Goal: Task Accomplishment & Management: Complete application form

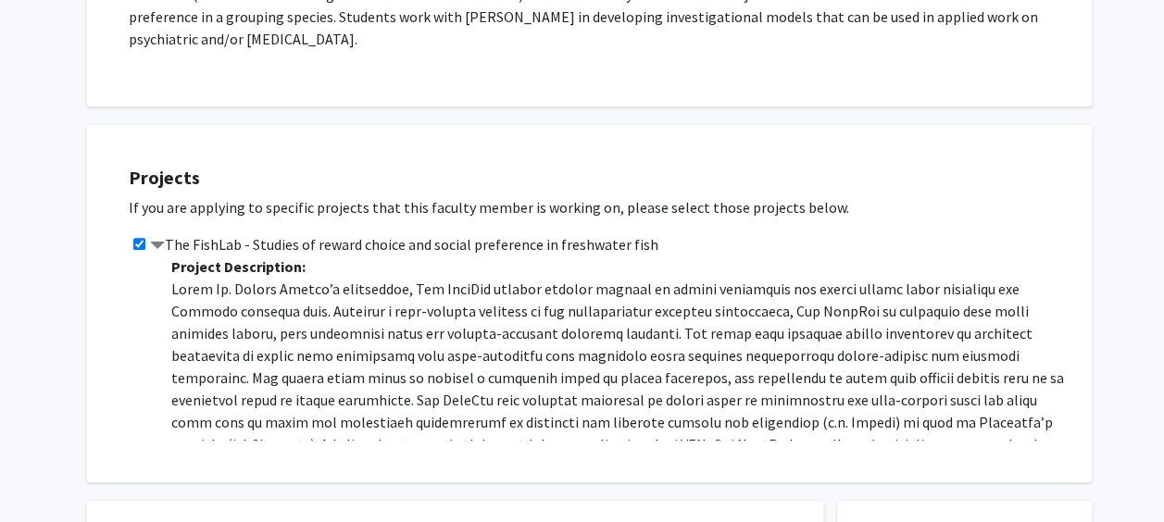
scroll to position [397, 0]
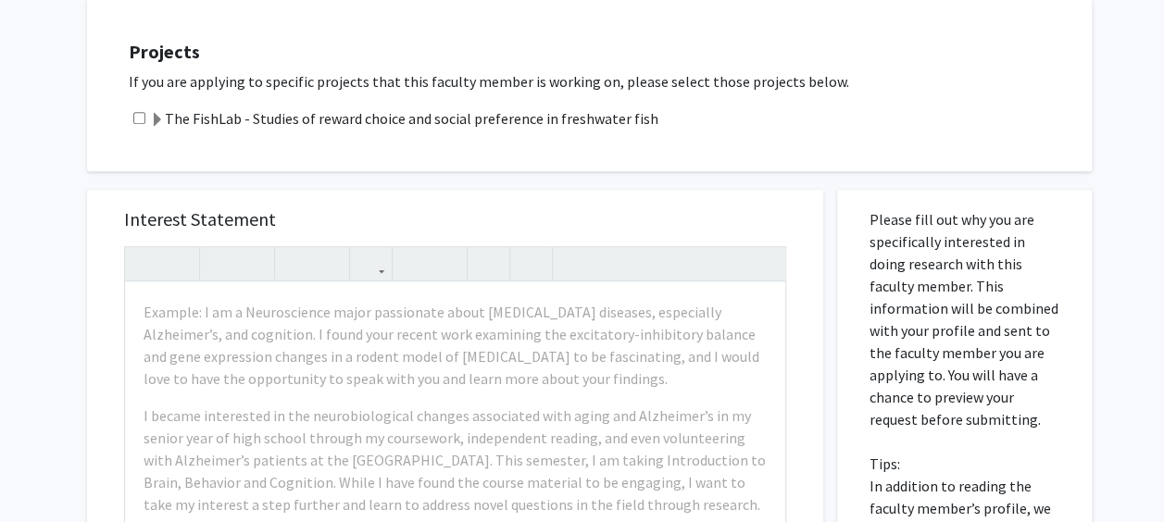
scroll to position [556, 0]
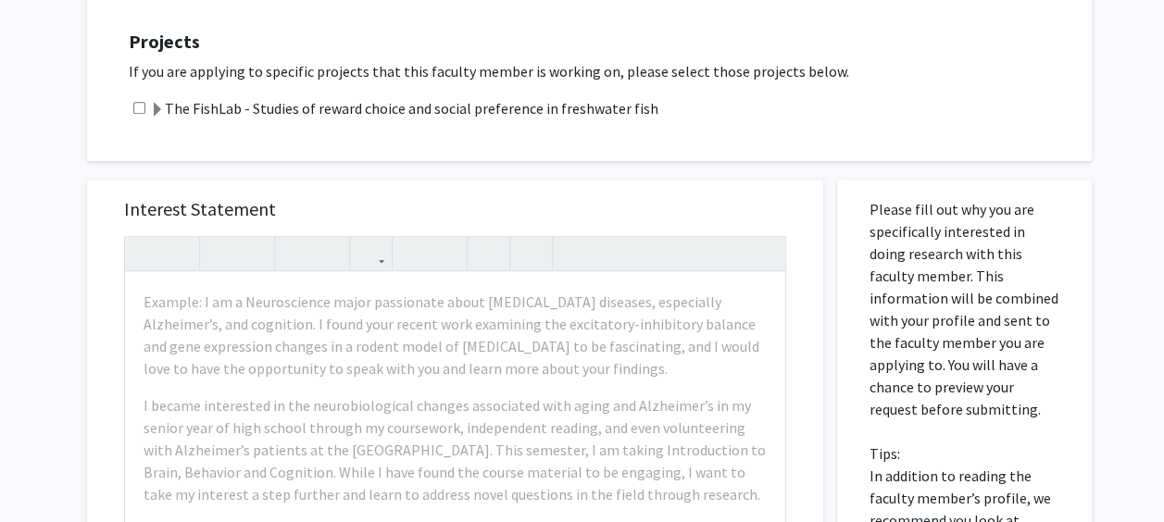
click at [141, 116] on div "The FishLab - Studies of reward choice and social preference in freshwater fish" at bounding box center [601, 108] width 945 height 22
click at [133, 106] on input "checkbox" at bounding box center [139, 108] width 12 height 12
checkbox input "true"
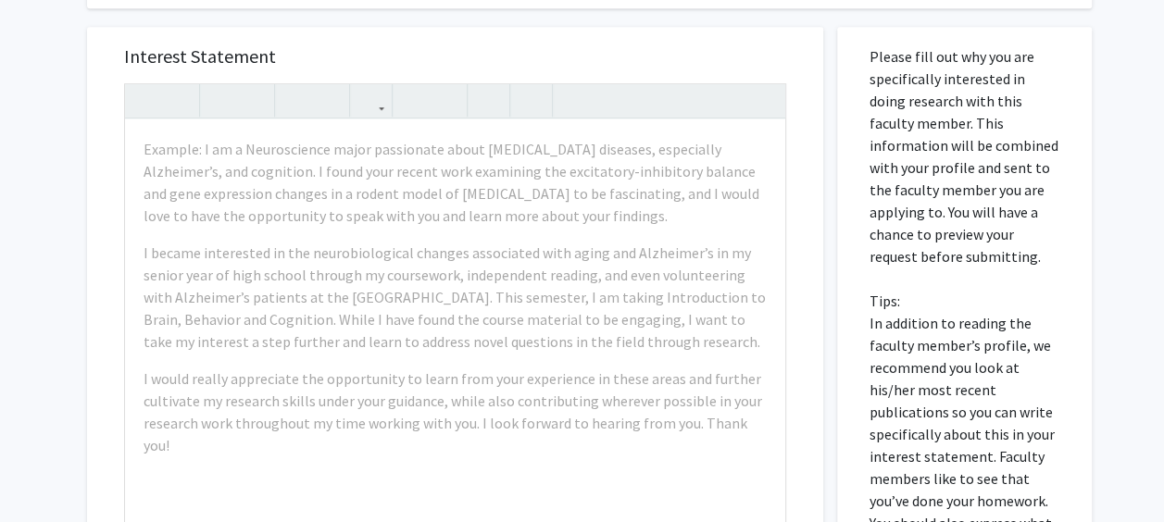
scroll to position [709, 0]
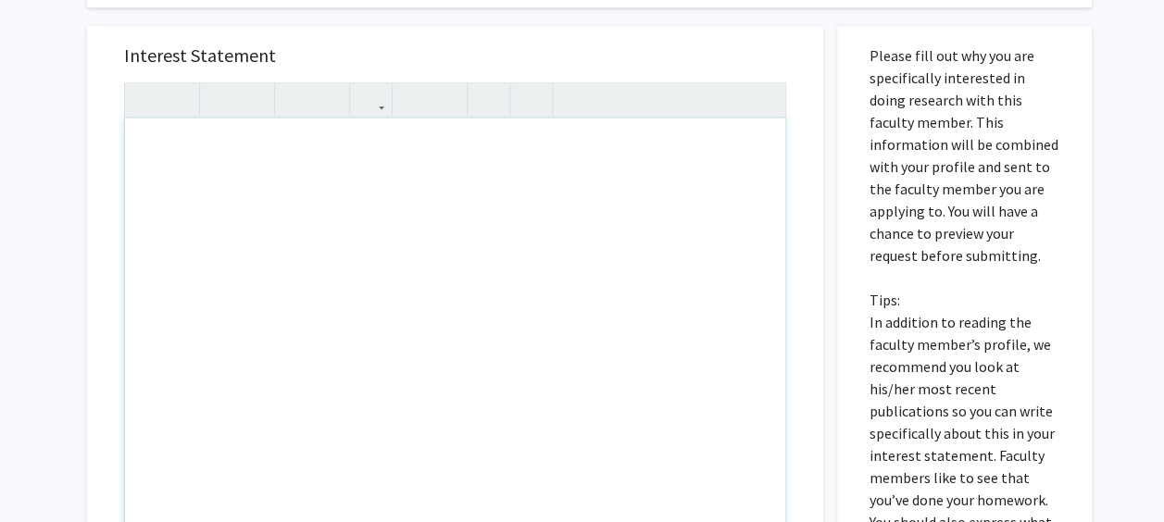
click at [350, 237] on div "Note to users with screen readers: Please press Alt+0 or Option+0 to deactivate…" at bounding box center [455, 331] width 660 height 425
paste div "Note to users with screen readers: Please press Alt+0 or Option+0 to deactivate…"
type textarea "<p>Hello, my name is Jordane Donfack and I am currently a first-year cellular a…"
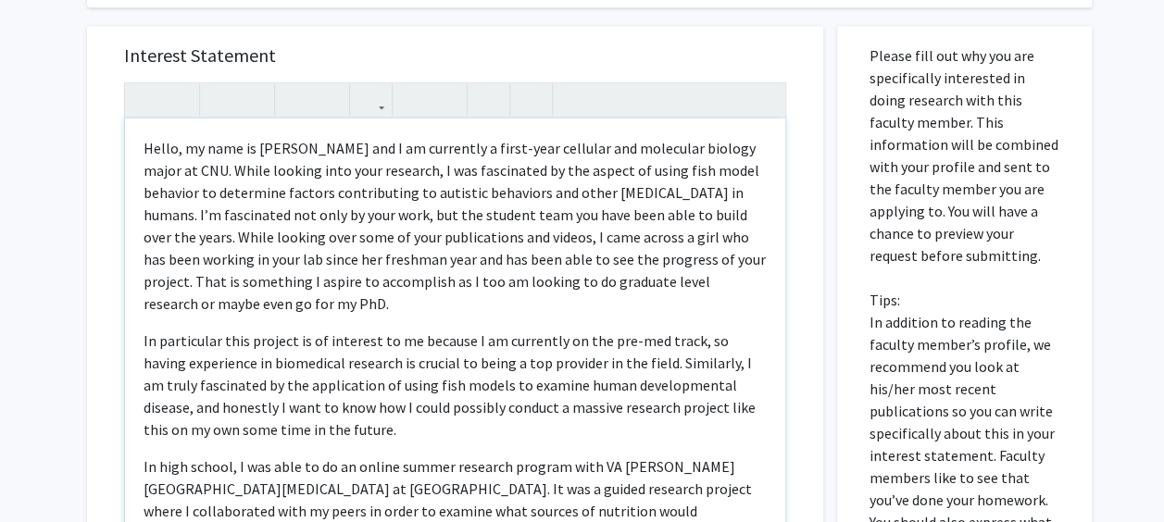
type textarea "<p>Hello, my name is Jordane Donfack and I am currently a first-year cellular a…"
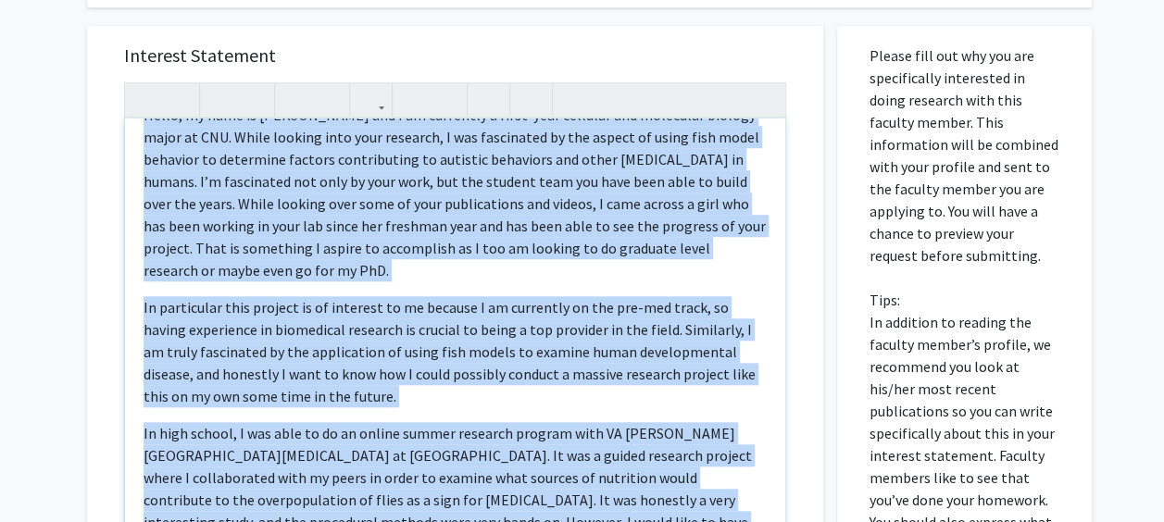
scroll to position [0, 0]
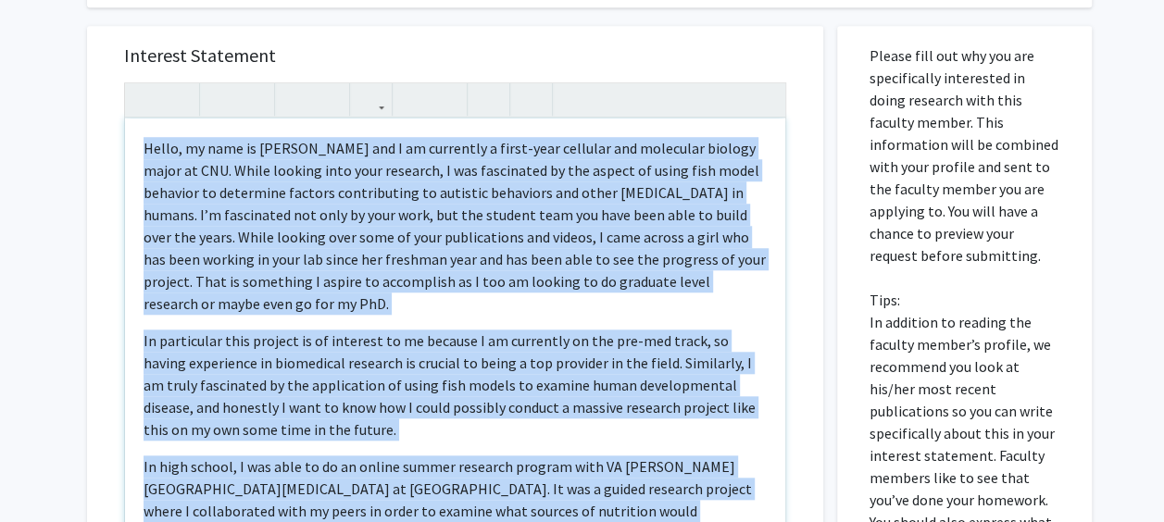
drag, startPoint x: 558, startPoint y: 463, endPoint x: 57, endPoint y: 39, distance: 656.4
click at [57, 39] on div "All Requests Request for Drew Velkey Request for Drew Velkey Departments: Psych…" at bounding box center [582, 137] width 1164 height 1560
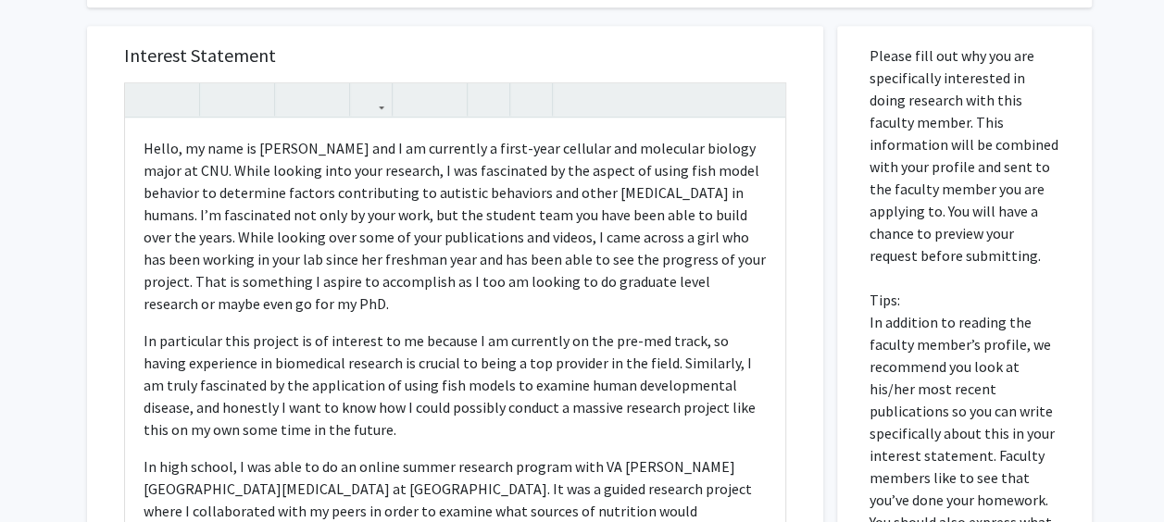
click at [682, 58] on h5 "Interest Statement" at bounding box center [455, 55] width 662 height 22
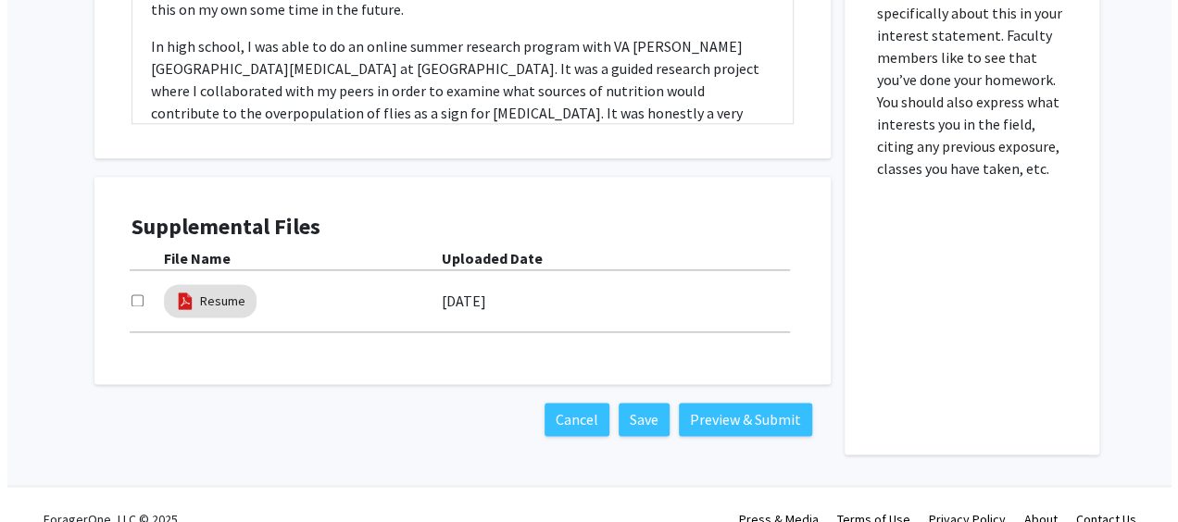
scroll to position [1159, 0]
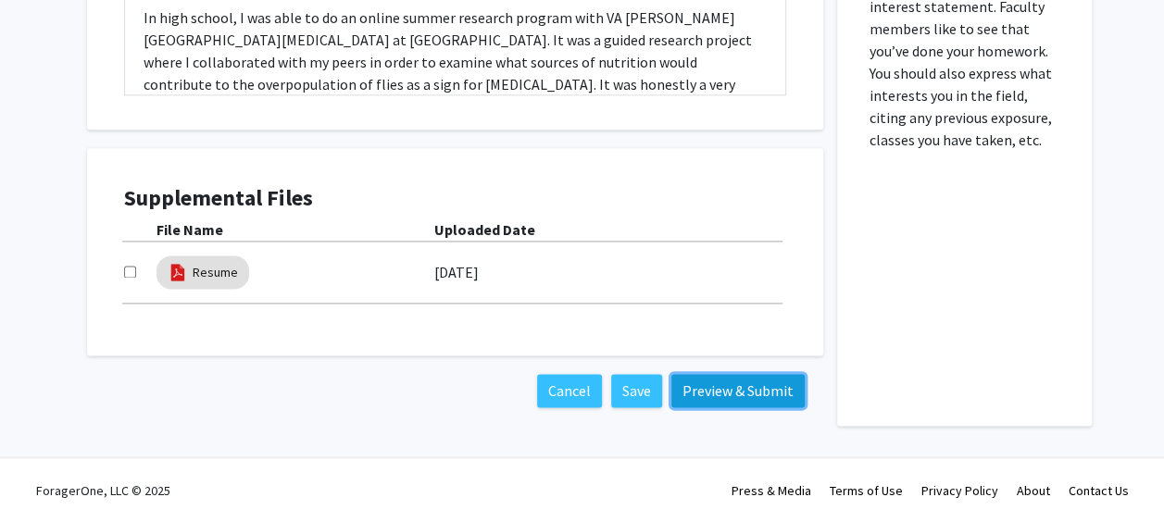
click at [733, 395] on button "Preview & Submit" at bounding box center [737, 390] width 133 height 33
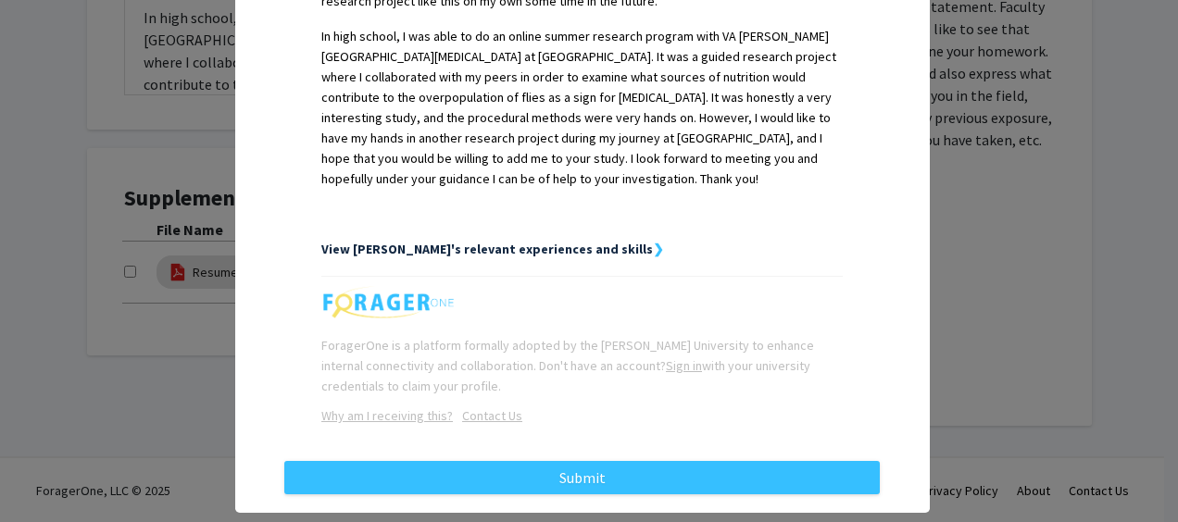
scroll to position [809, 0]
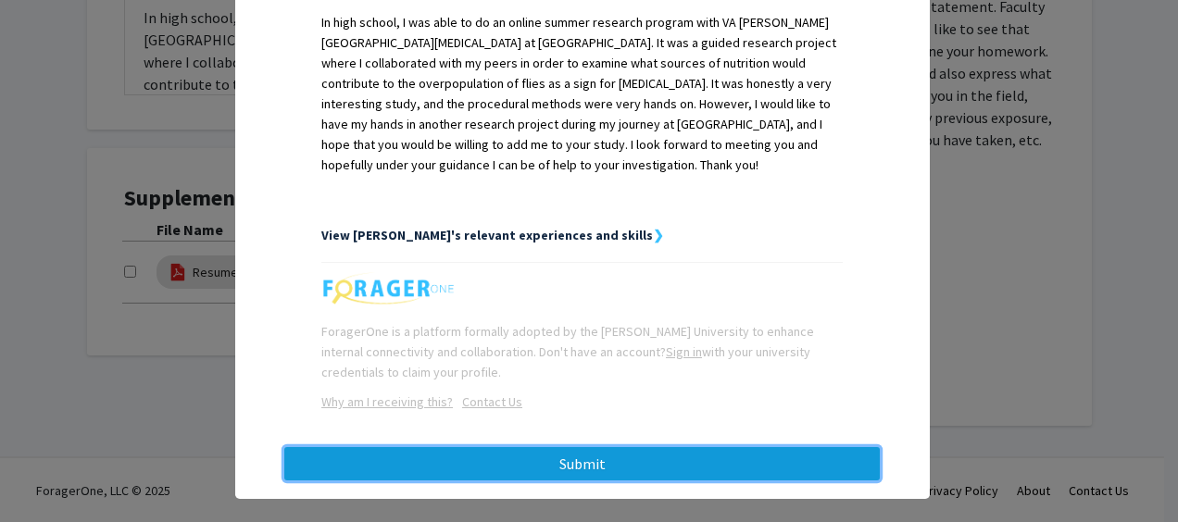
click at [645, 447] on button "Submit" at bounding box center [581, 463] width 595 height 33
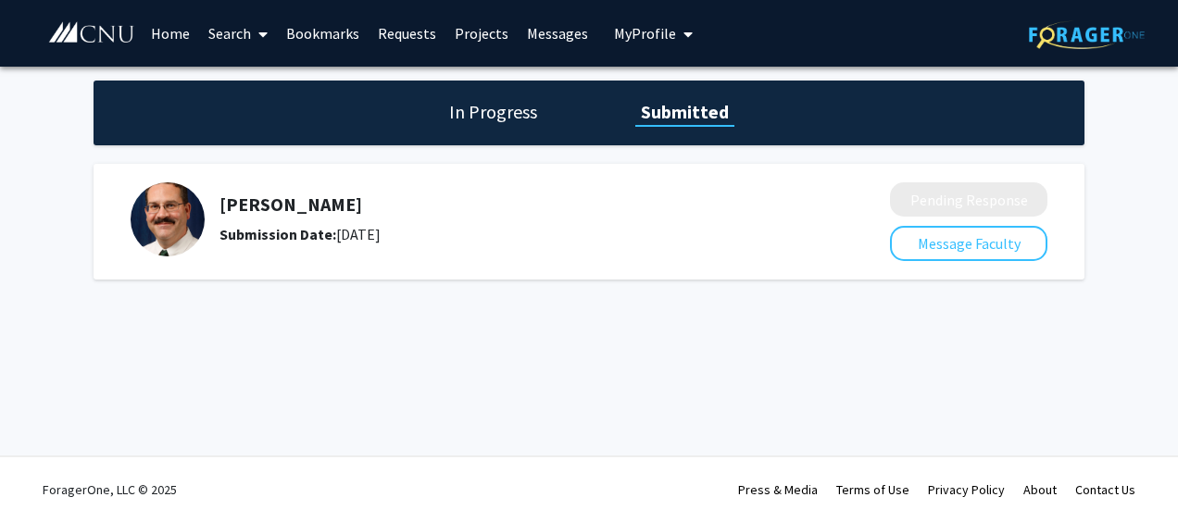
click at [246, 31] on link "Search" at bounding box center [238, 33] width 78 height 65
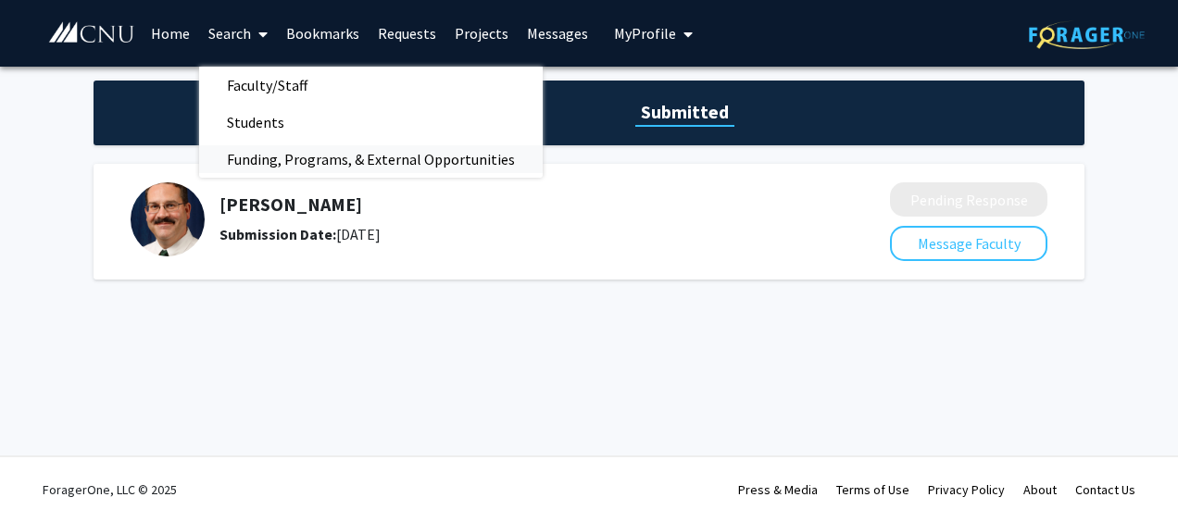
click at [298, 157] on span "Funding, Programs, & External Opportunities" at bounding box center [371, 159] width 344 height 37
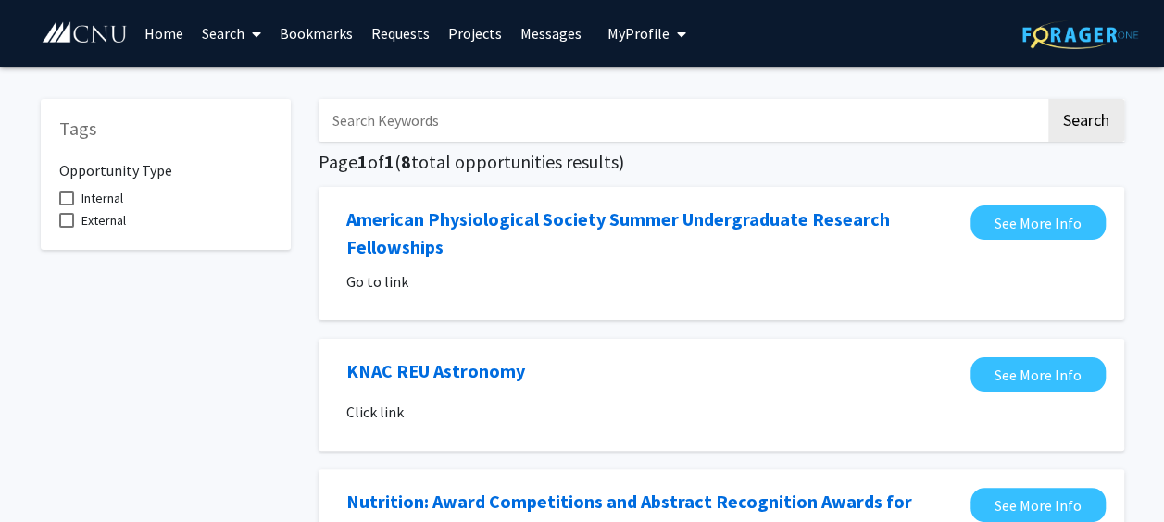
click at [225, 28] on link "Search" at bounding box center [232, 33] width 78 height 65
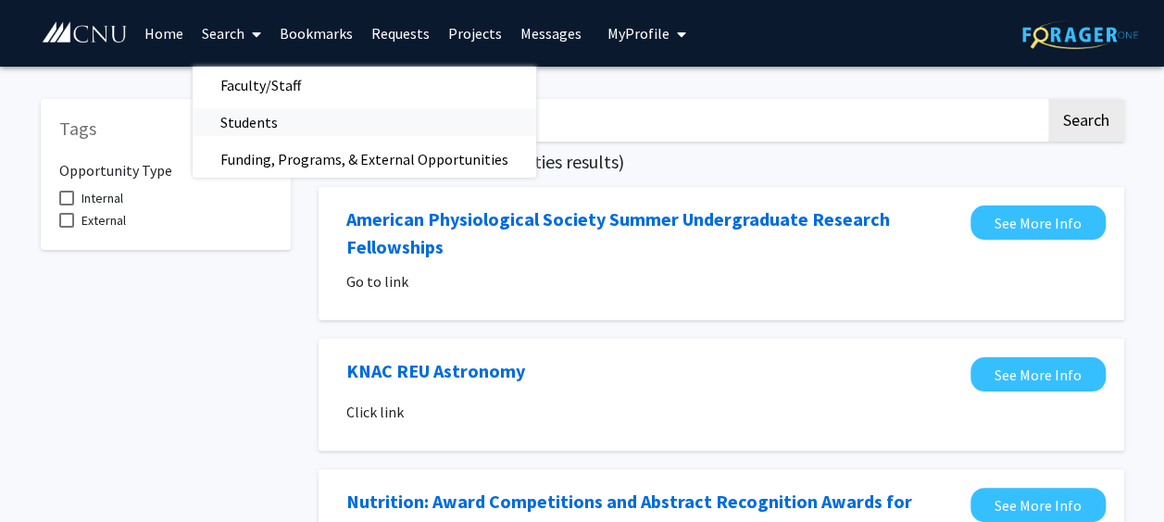
click at [267, 115] on span "Students" at bounding box center [249, 122] width 113 height 37
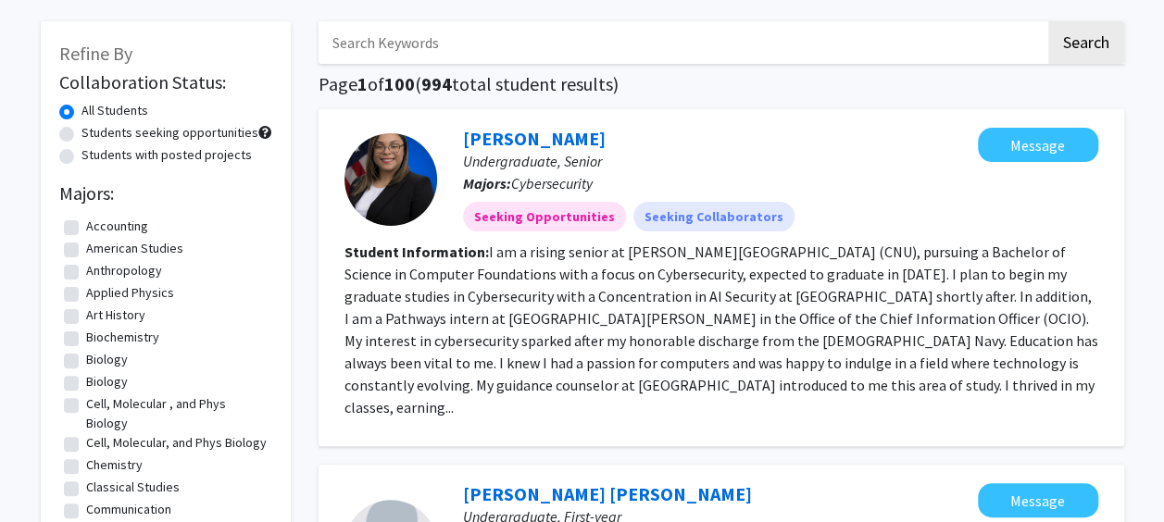
scroll to position [84, 0]
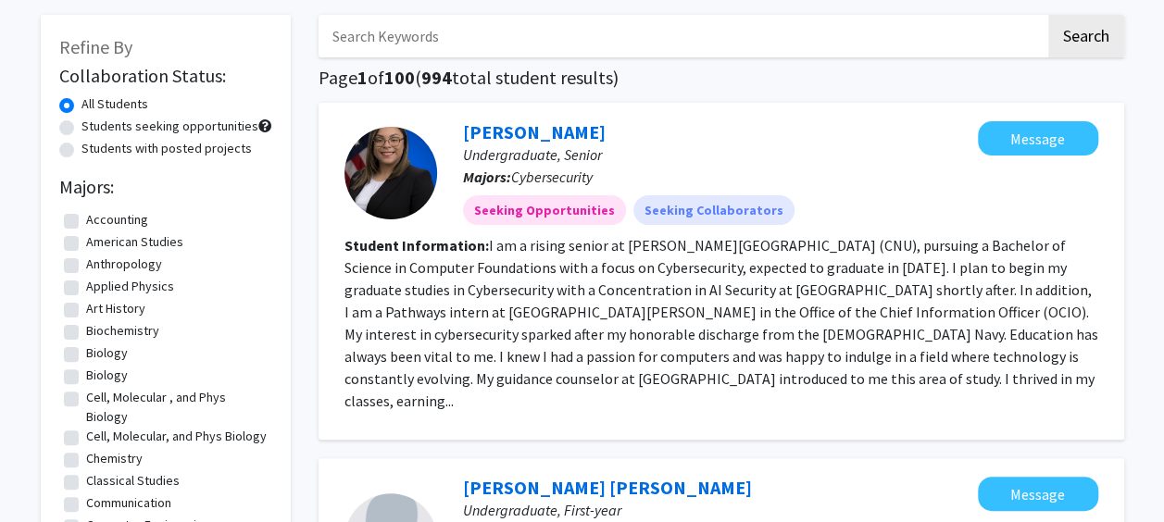
click at [213, 125] on label "Students seeking opportunities" at bounding box center [169, 126] width 177 height 19
click at [94, 125] on input "Students seeking opportunities" at bounding box center [87, 123] width 12 height 12
radio input "true"
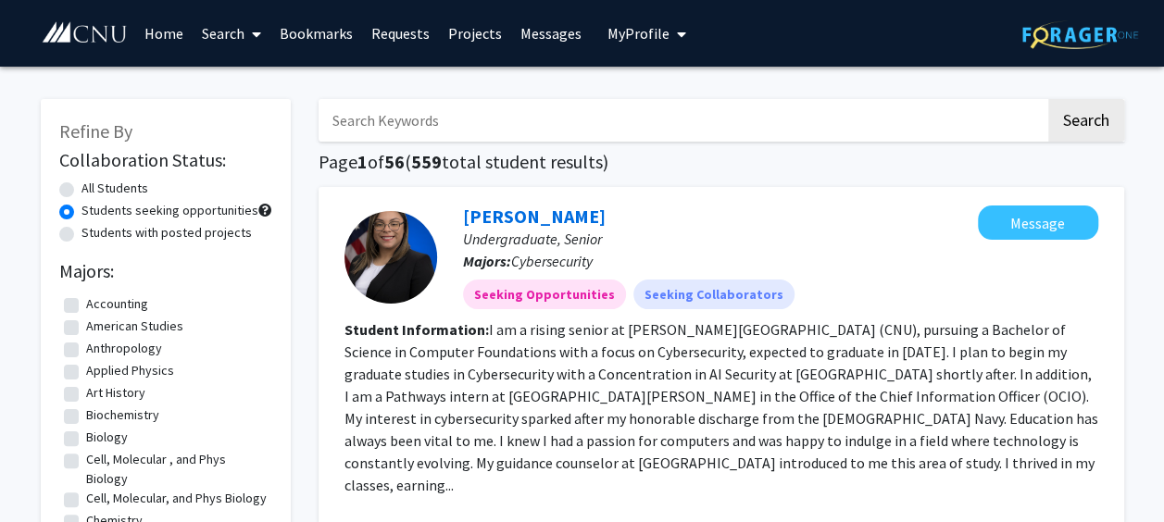
click at [232, 39] on link "Search" at bounding box center [232, 33] width 78 height 65
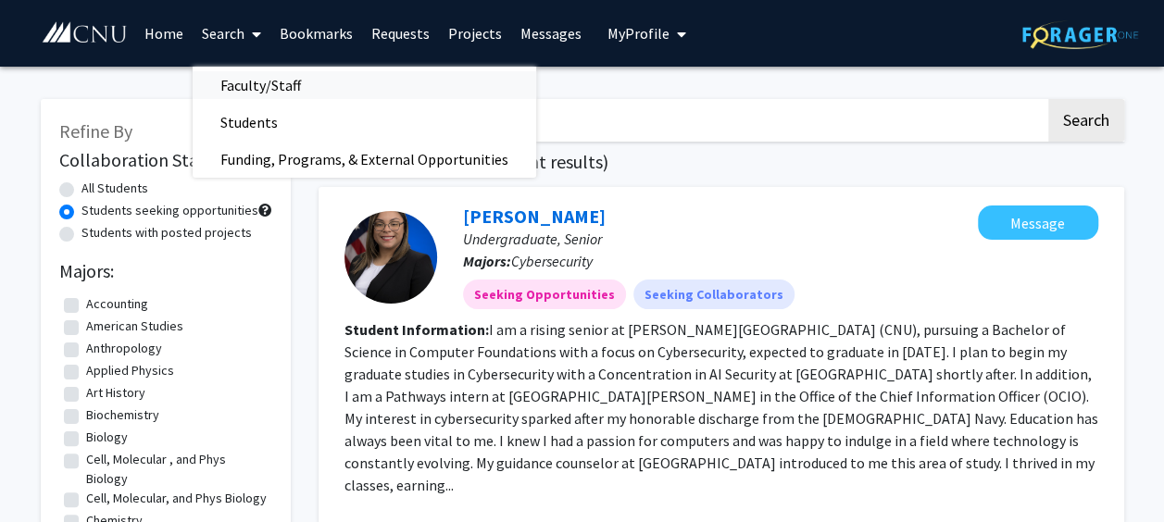
click at [261, 79] on span "Faculty/Staff" at bounding box center [261, 85] width 136 height 37
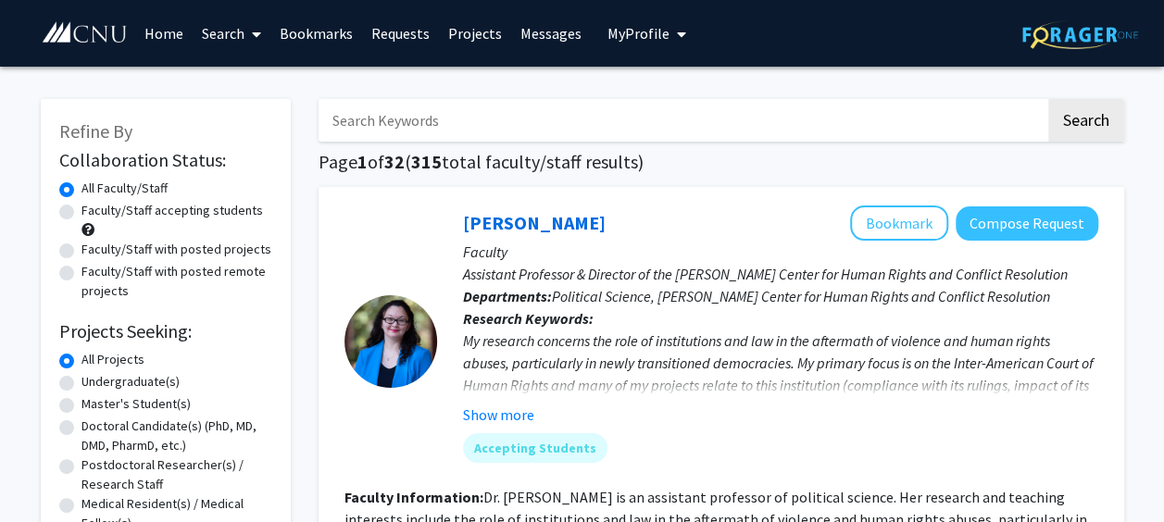
click at [677, 32] on icon "My profile dropdown to access profile and logout" at bounding box center [681, 34] width 9 height 15
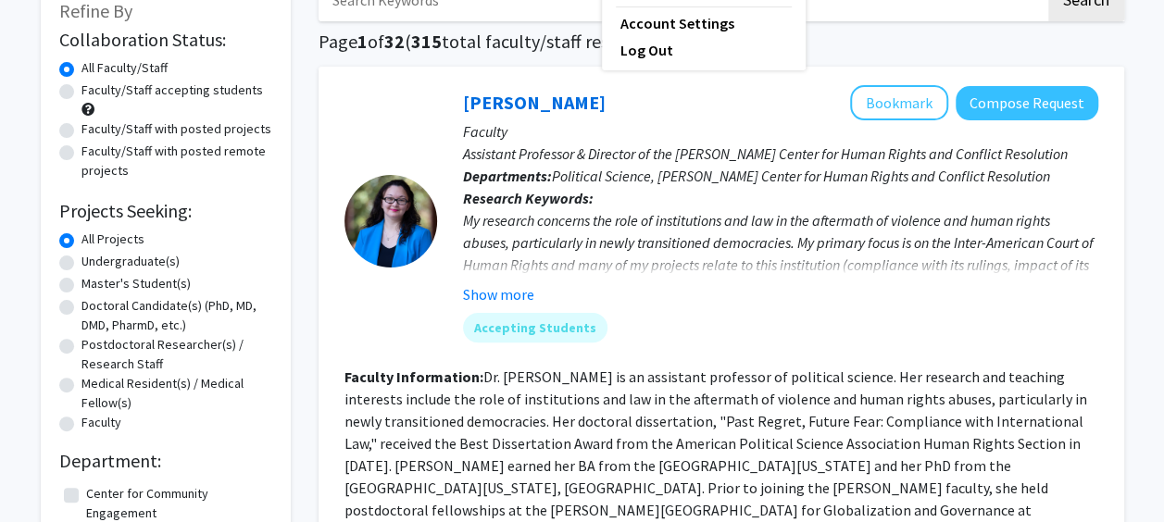
scroll to position [118, 0]
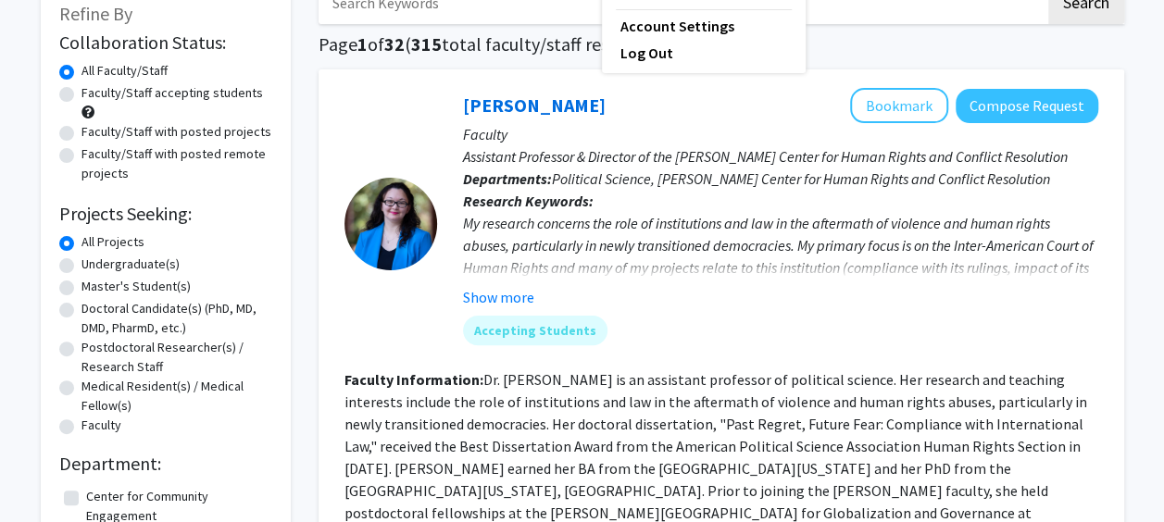
click at [176, 90] on label "Faculty/Staff accepting students" at bounding box center [172, 92] width 182 height 19
click at [94, 90] on input "Faculty/Staff accepting students" at bounding box center [87, 89] width 12 height 12
radio input "true"
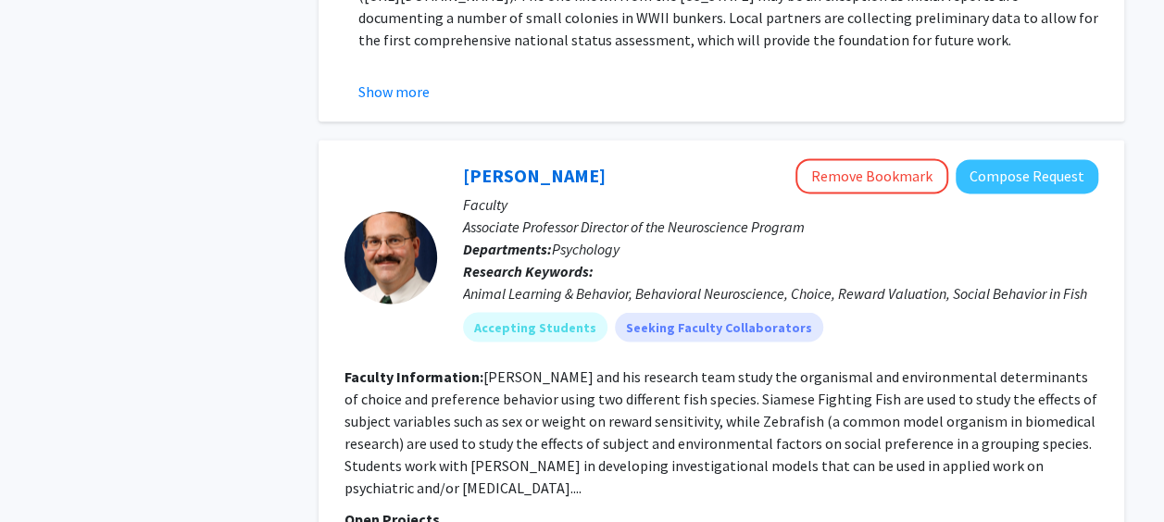
scroll to position [4931, 0]
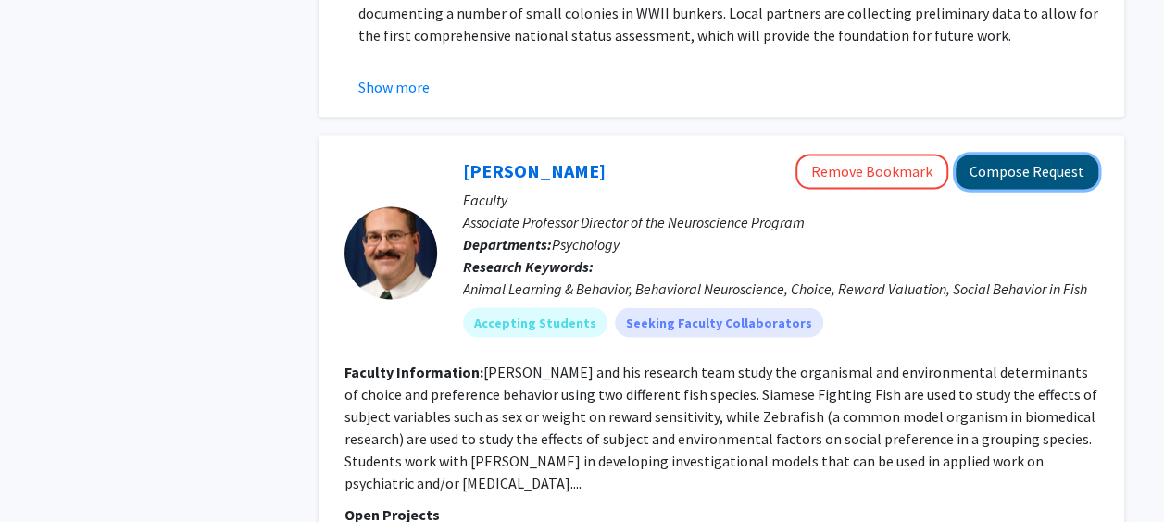
click at [1013, 155] on button "Compose Request" at bounding box center [1027, 172] width 143 height 34
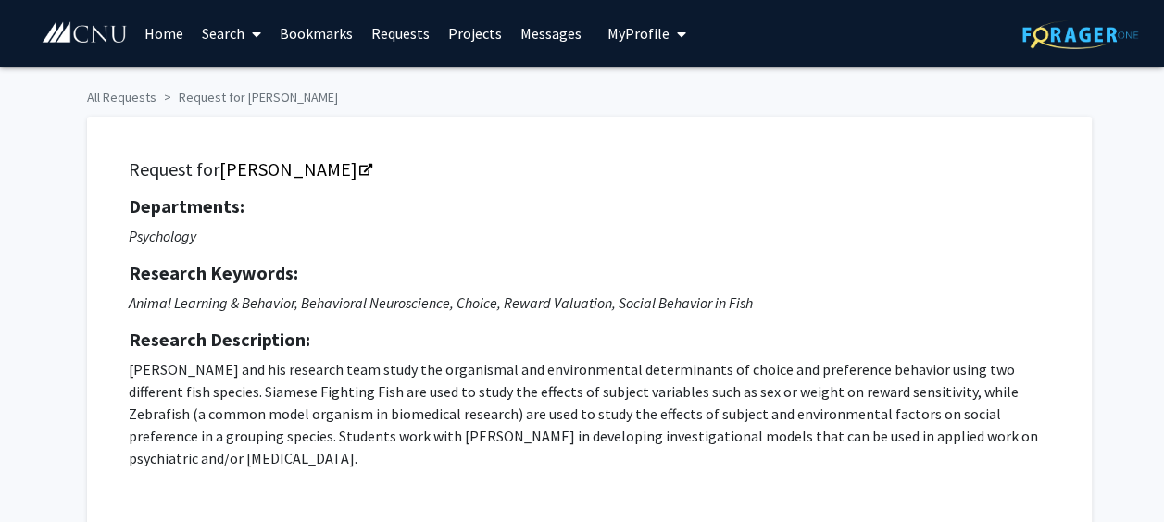
checkbox input "true"
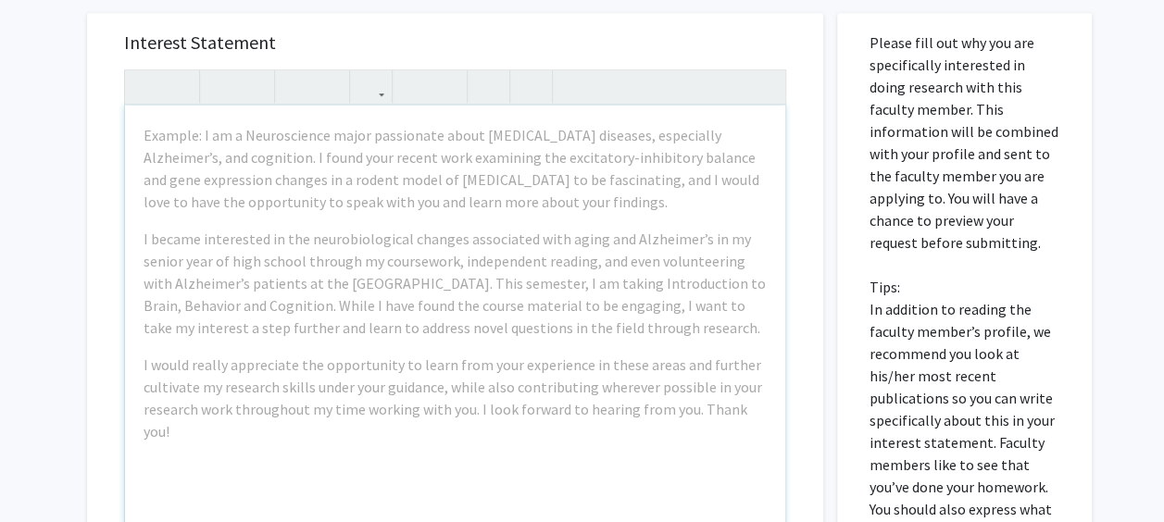
scroll to position [715, 0]
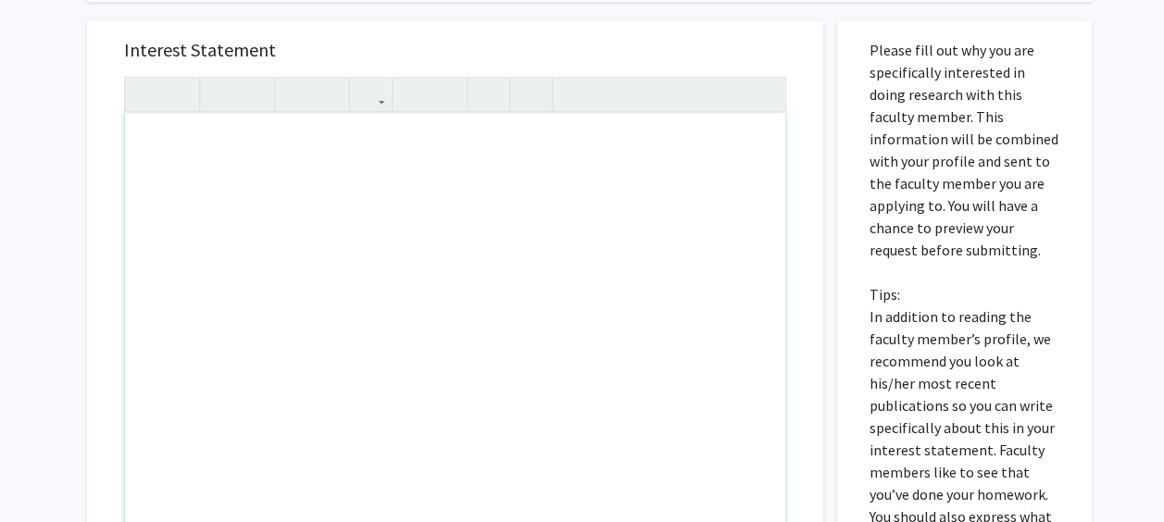
click at [421, 249] on div "Note to users with screen readers: Please press Alt+0 or Option+0 to deactivate…" at bounding box center [455, 325] width 660 height 425
paste div "Note to users with screen readers: Please press Alt+0 or Option+0 to deactivate…"
type textarea "<p>Hello, my name is Jordane Donfack and I am currently a first-year cellular a…"
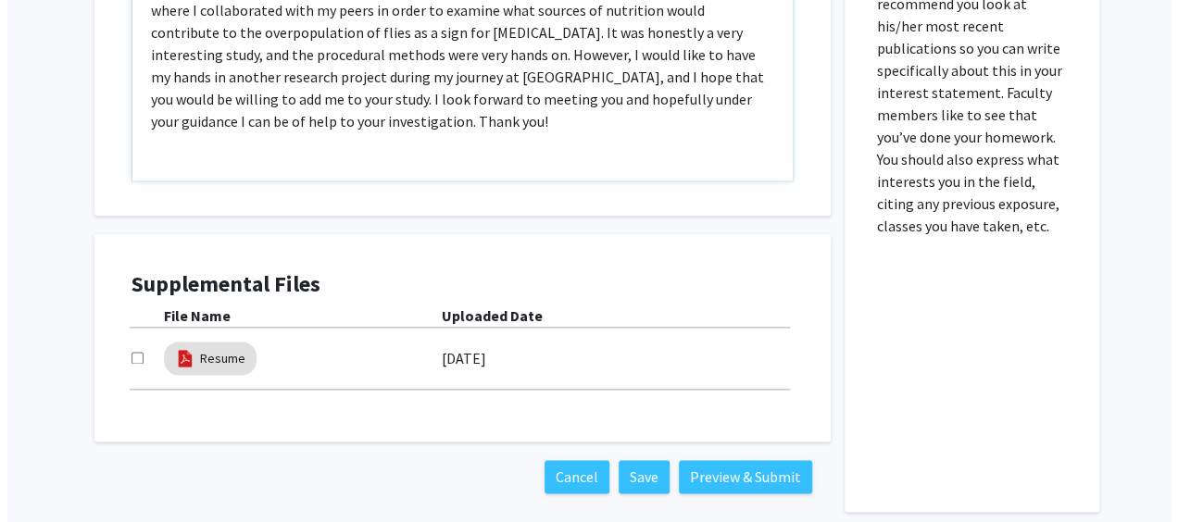
scroll to position [1073, 0]
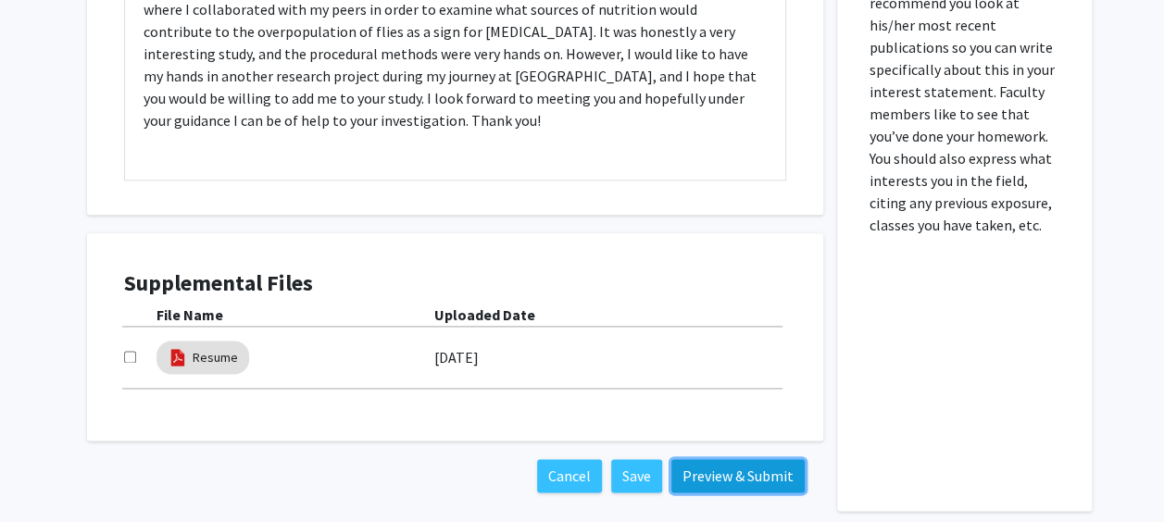
click at [728, 473] on button "Preview & Submit" at bounding box center [737, 475] width 133 height 33
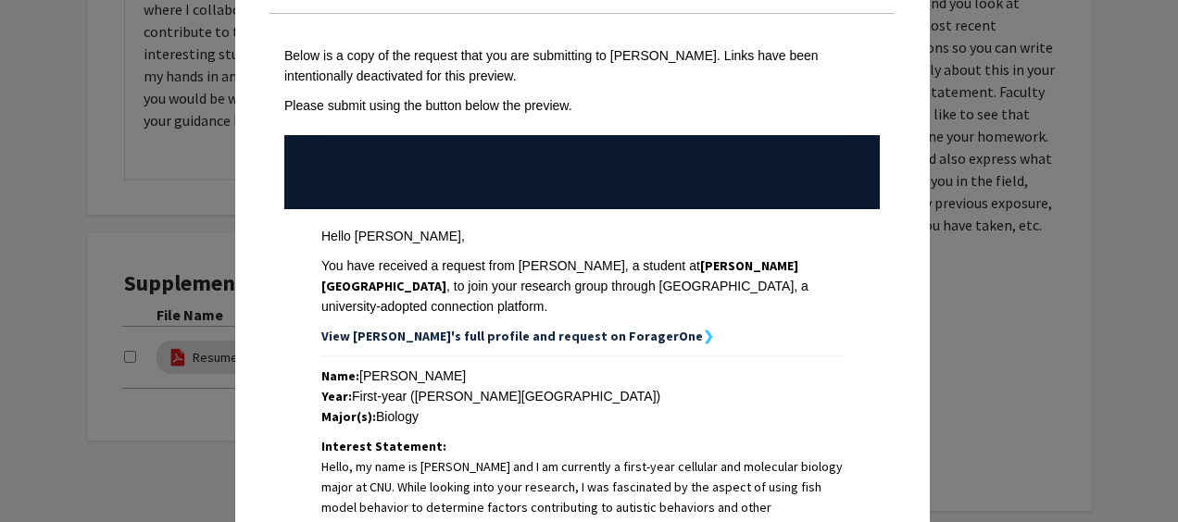
scroll to position [809, 0]
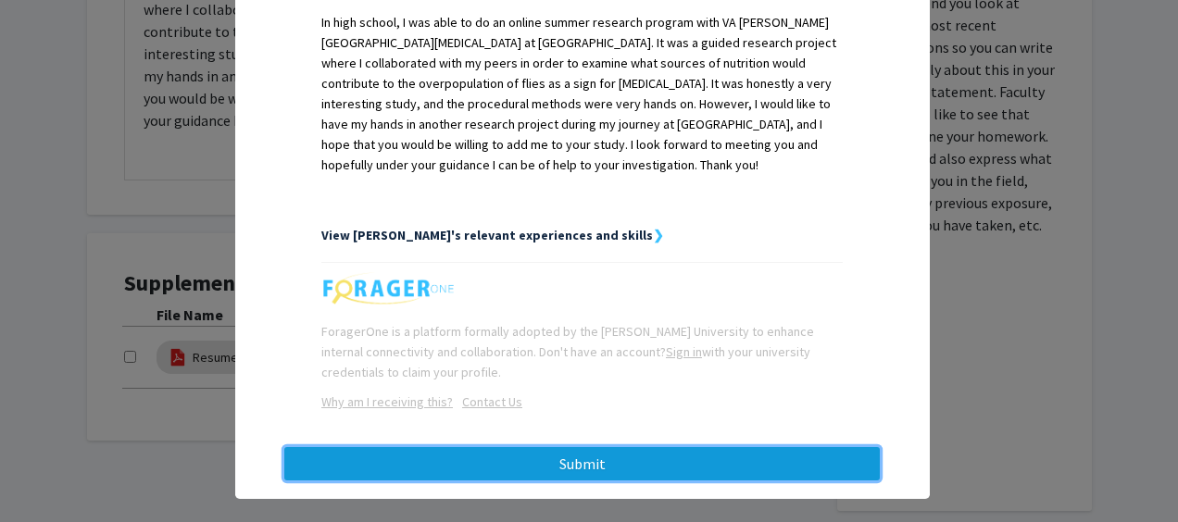
click at [617, 447] on button "Submit" at bounding box center [581, 463] width 595 height 33
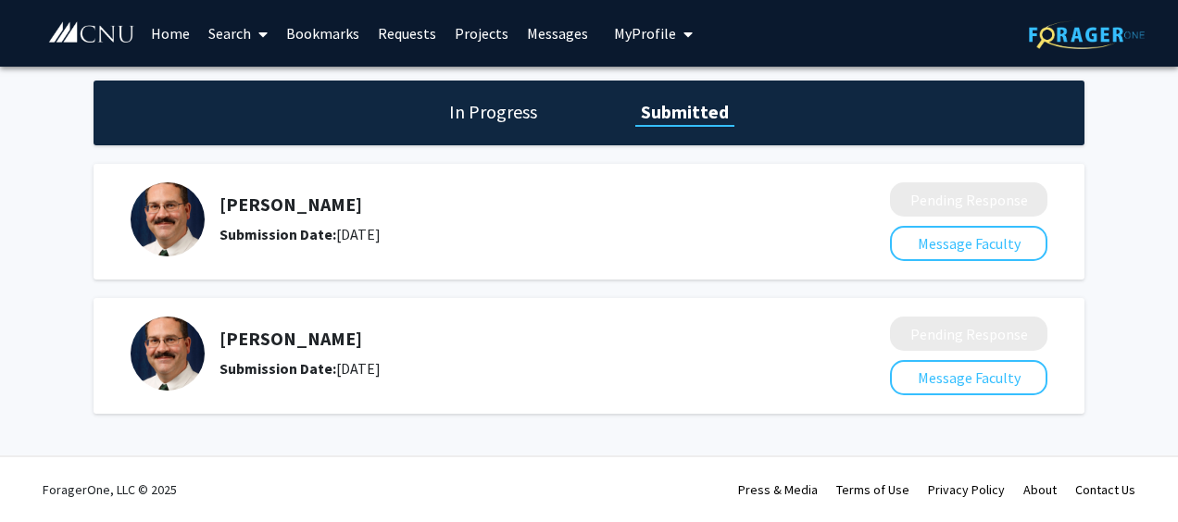
click at [183, 41] on link "Home" at bounding box center [170, 33] width 57 height 65
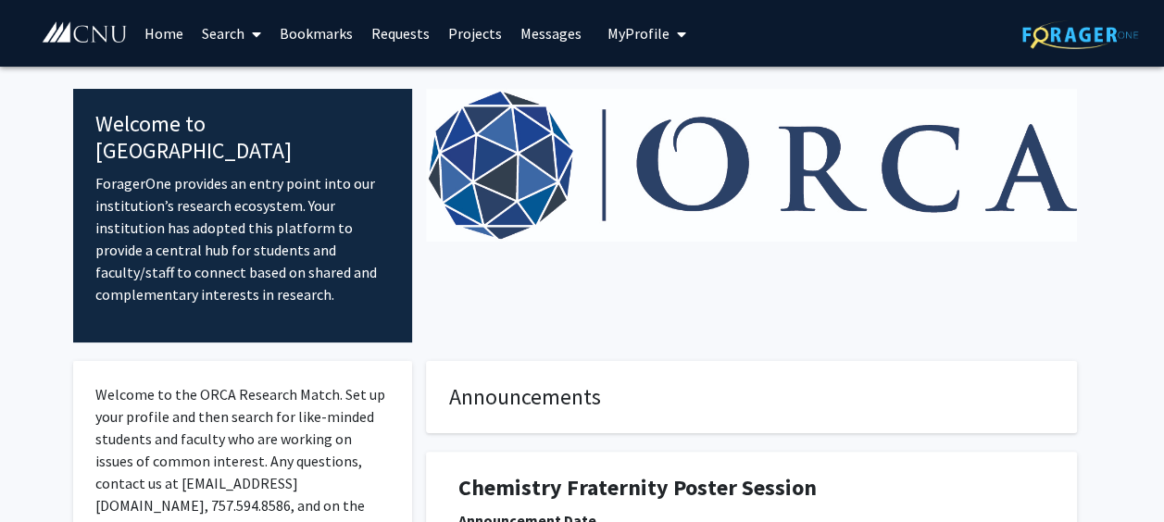
click at [214, 42] on link "Search" at bounding box center [232, 33] width 78 height 65
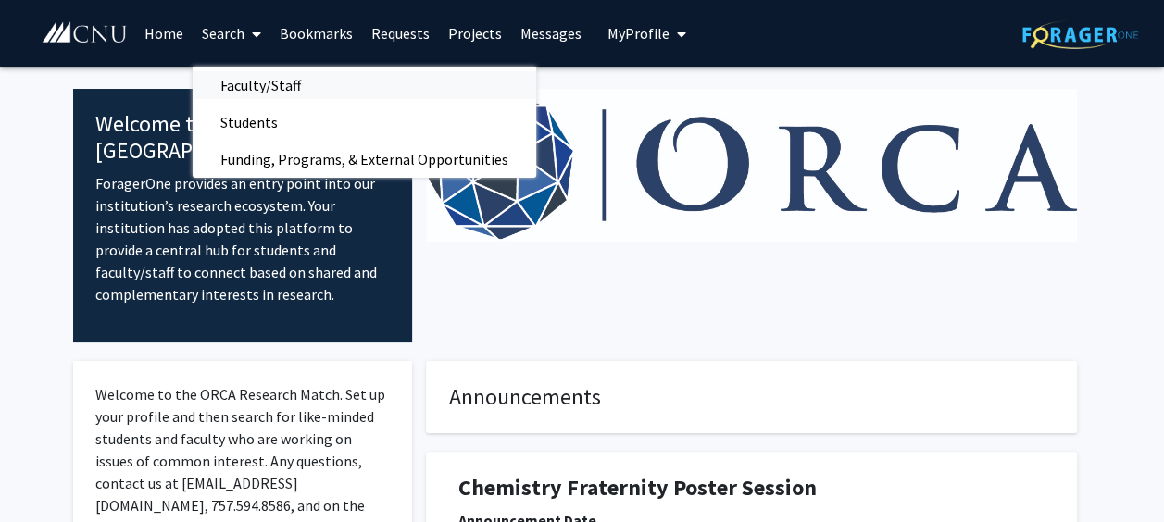
click at [282, 76] on span "Faculty/Staff" at bounding box center [261, 85] width 136 height 37
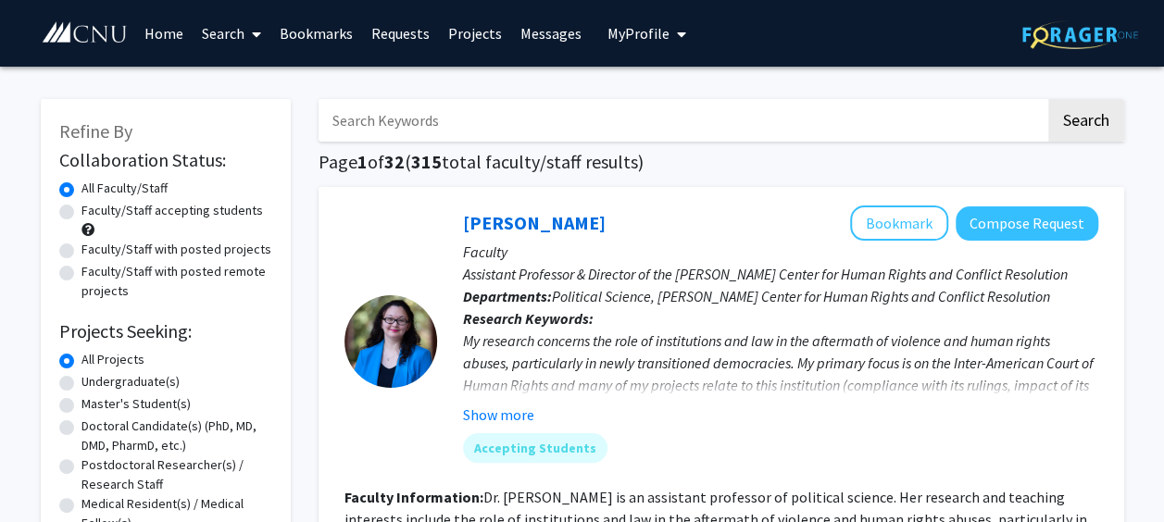
click at [200, 210] on label "Faculty/Staff accepting students" at bounding box center [172, 210] width 182 height 19
click at [94, 210] on input "Faculty/Staff accepting students" at bounding box center [87, 207] width 12 height 12
radio input "true"
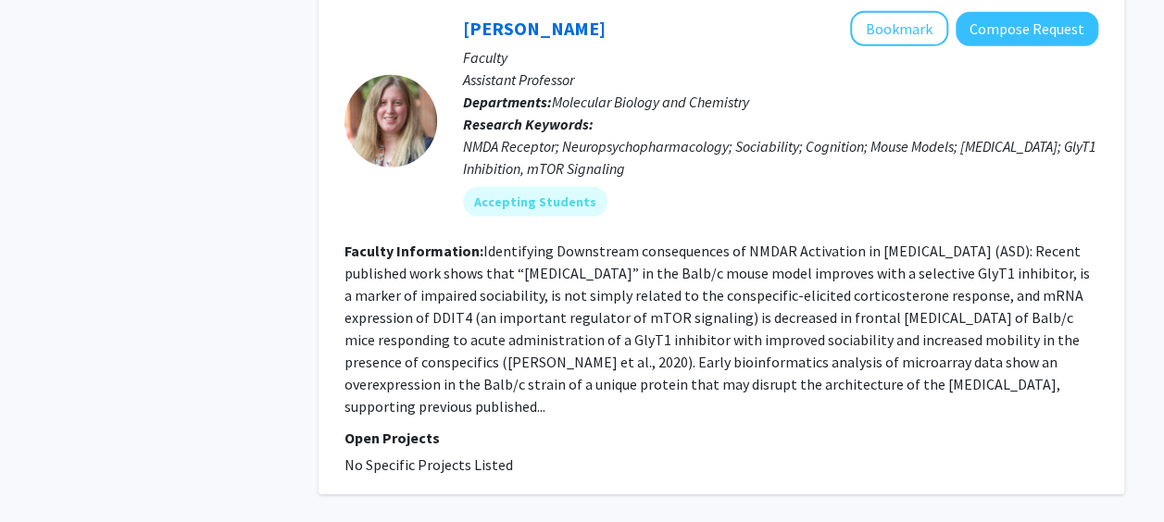
scroll to position [5986, 0]
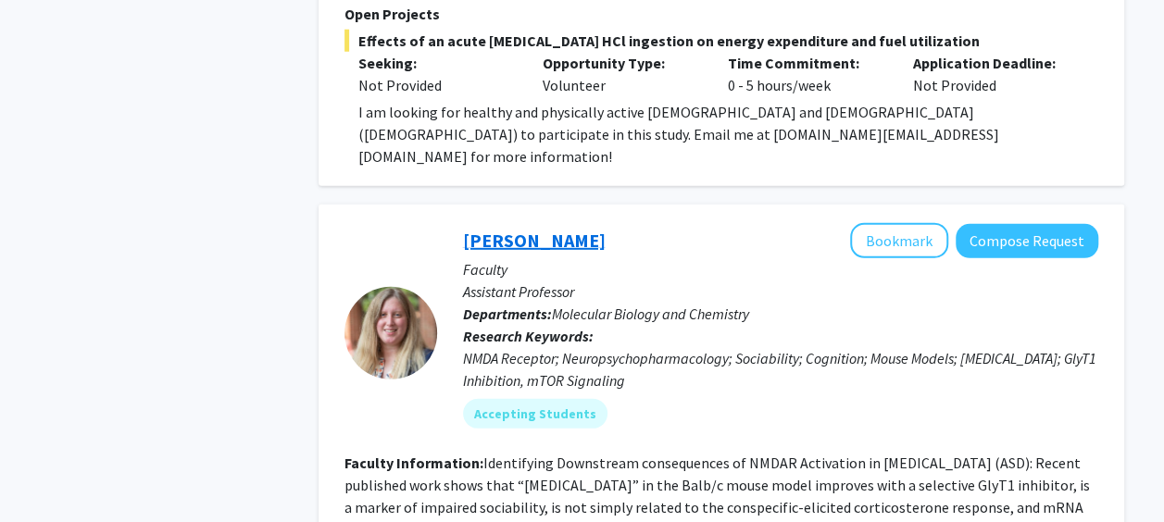
click at [545, 229] on link "Jessica Burket" at bounding box center [534, 240] width 143 height 23
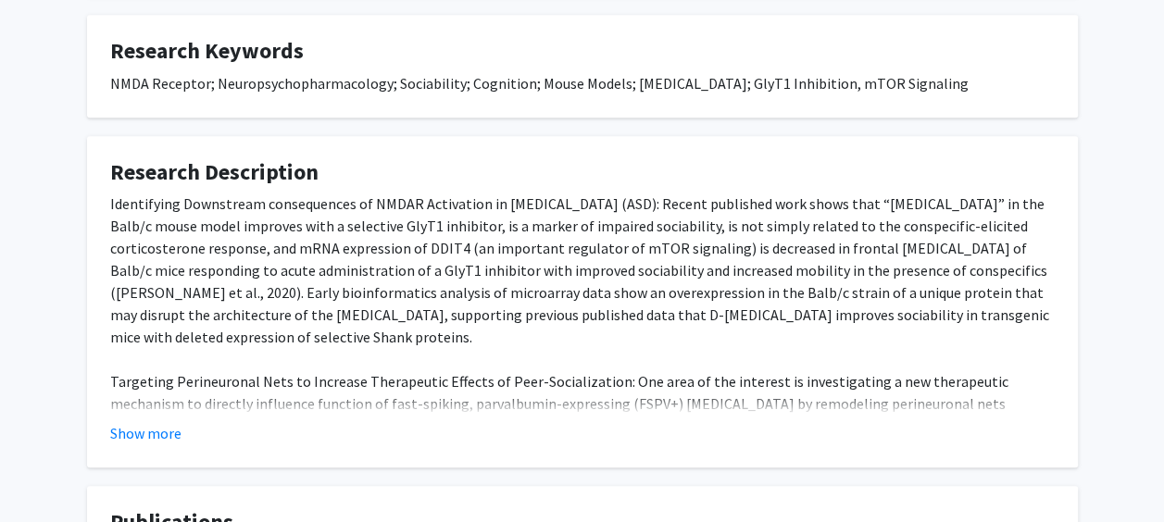
scroll to position [643, 0]
click at [178, 422] on button "Show more" at bounding box center [145, 433] width 71 height 22
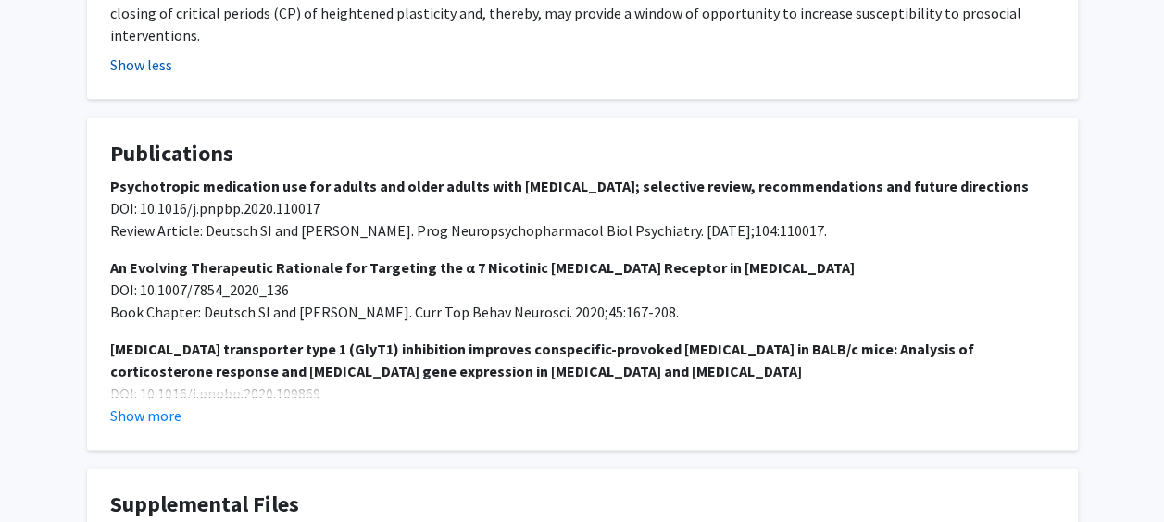
scroll to position [1080, 0]
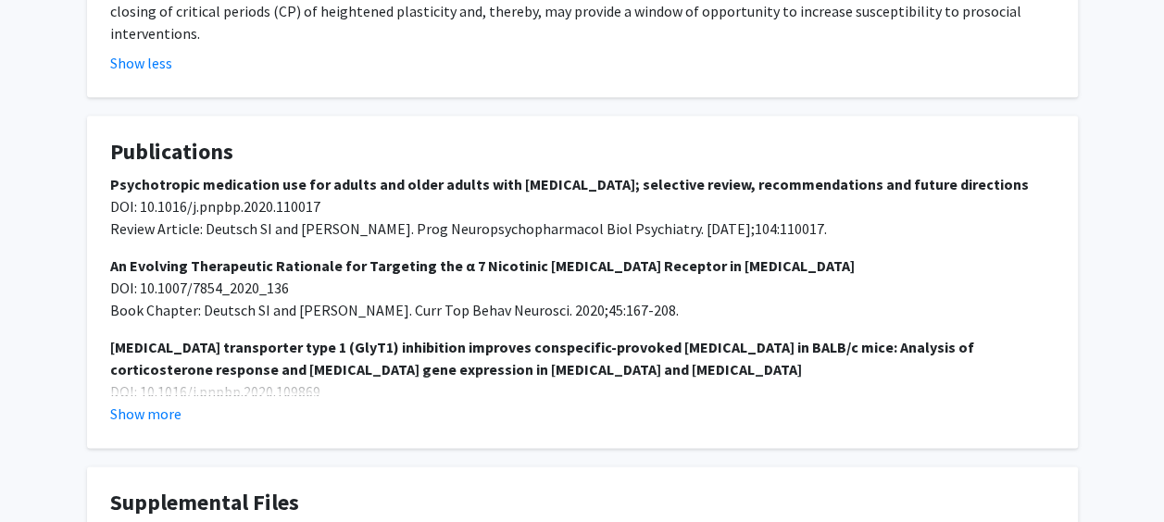
click at [154, 359] on fg-card "Publications Psychotropic medication use for adults and older adults with intel…" at bounding box center [582, 282] width 991 height 332
click at [147, 403] on button "Show more" at bounding box center [145, 414] width 71 height 22
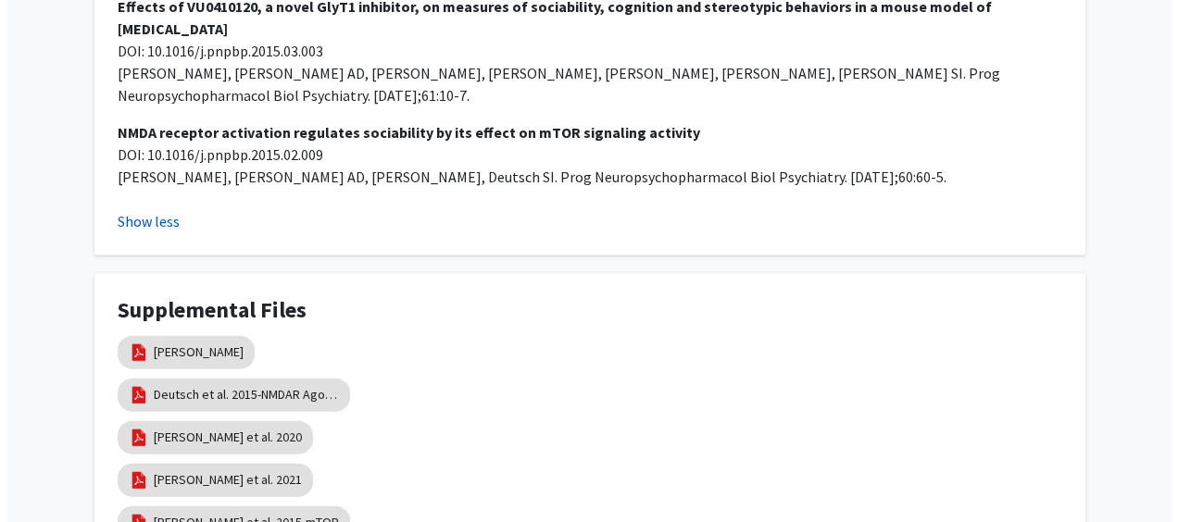
scroll to position [1897, 0]
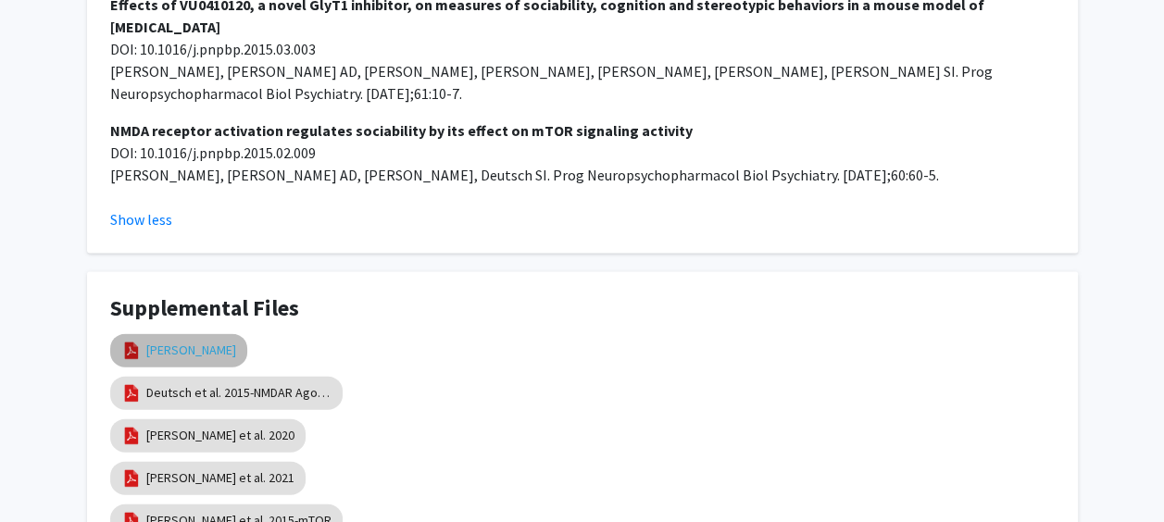
click at [161, 341] on link "Burket CV" at bounding box center [191, 350] width 90 height 19
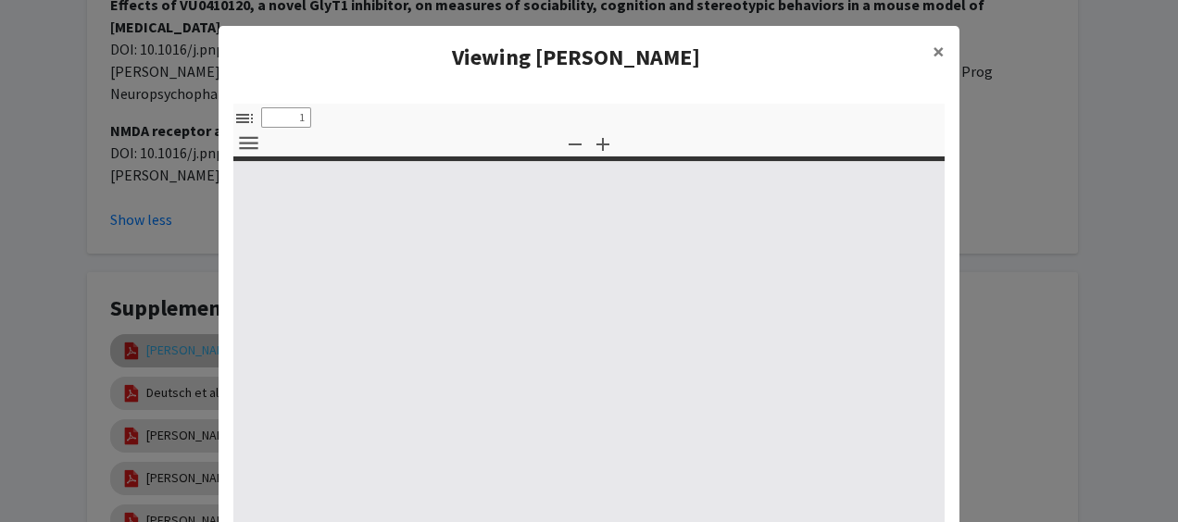
select select "custom"
type input "0"
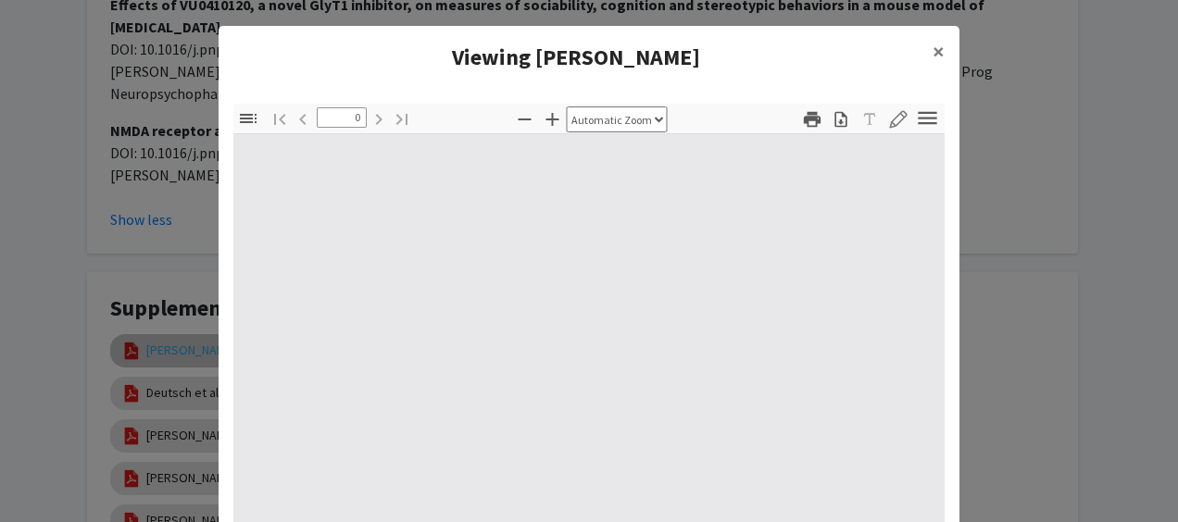
select select "custom"
type input "1"
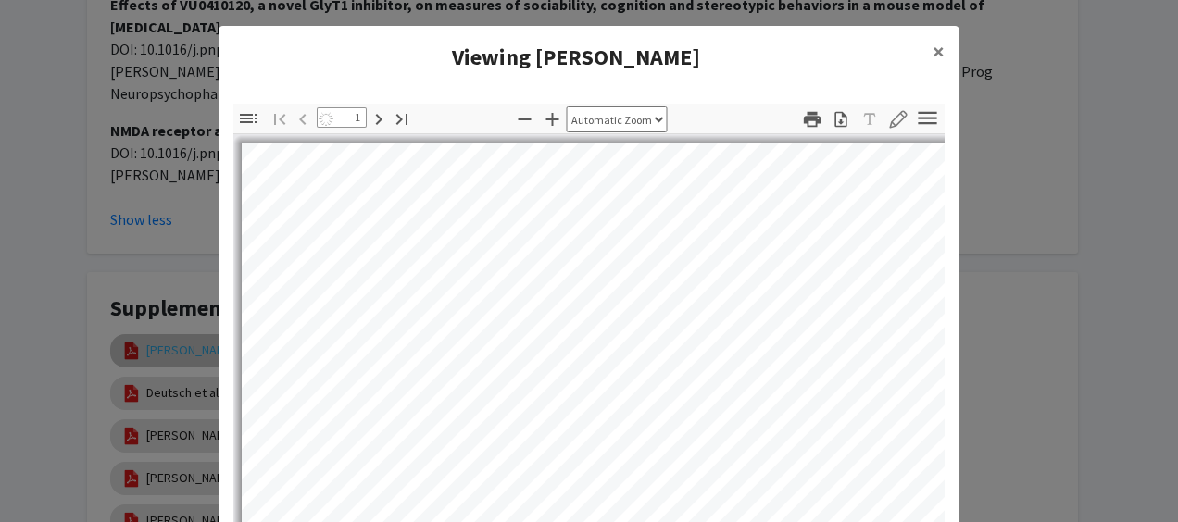
select select "auto"
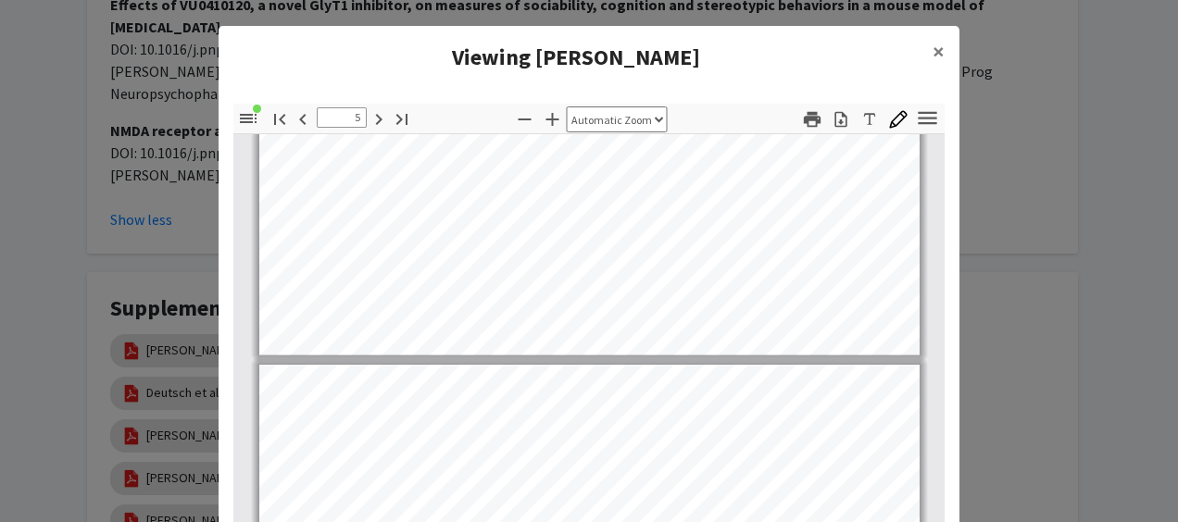
scroll to position [3428, 0]
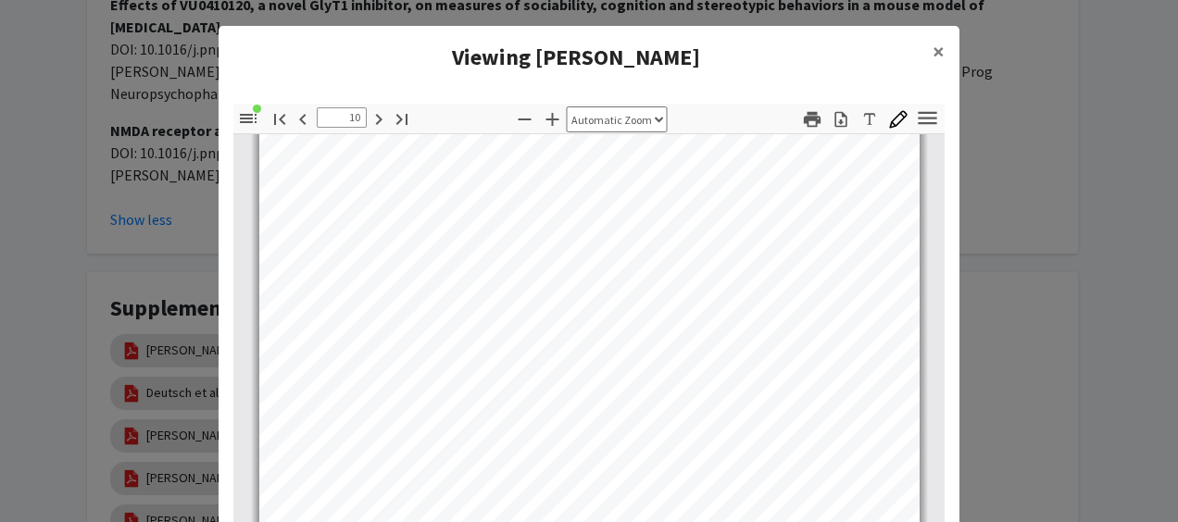
type input "11"
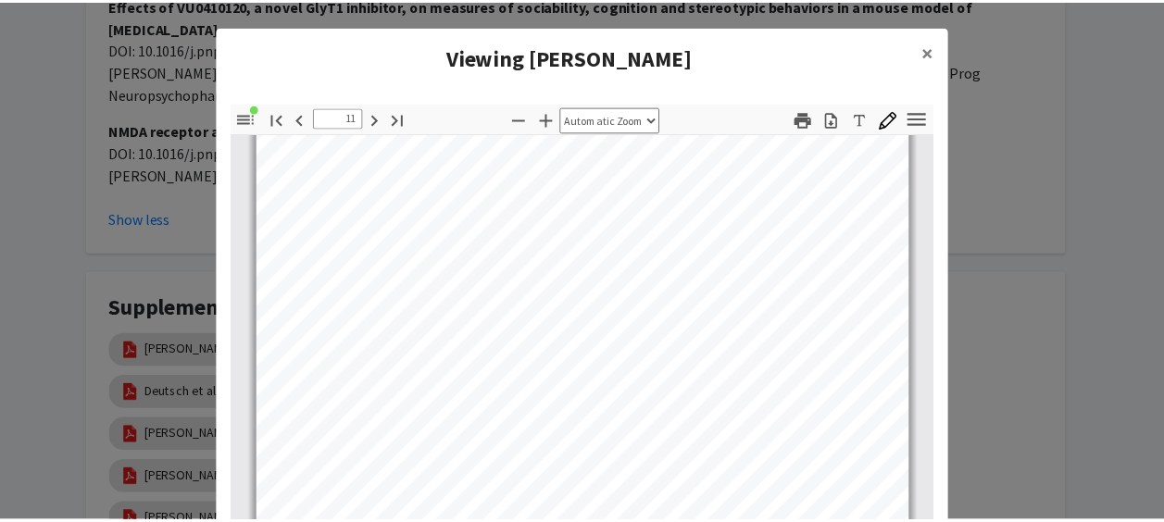
scroll to position [8761, 0]
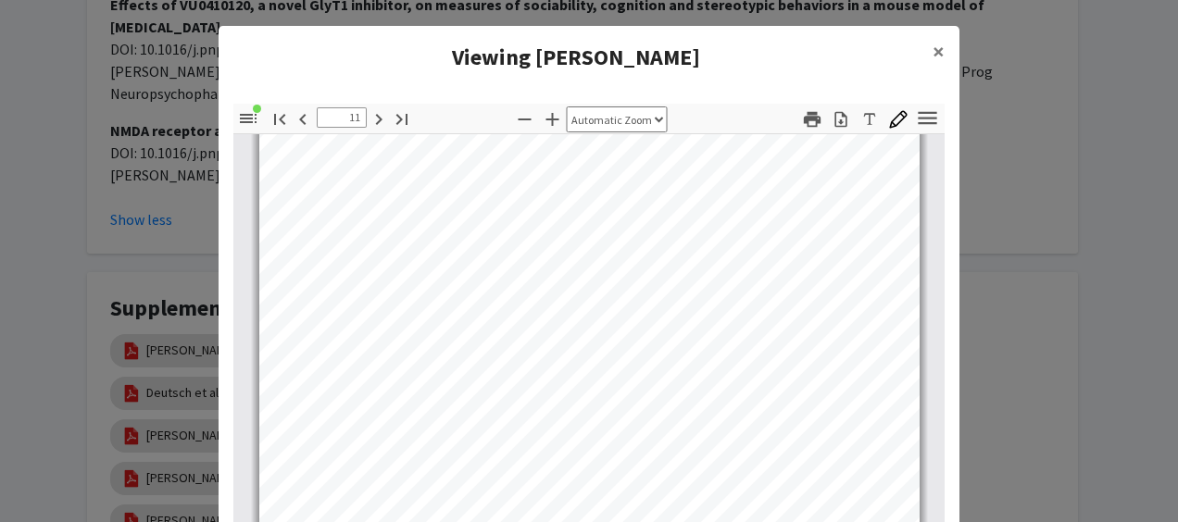
click at [72, 209] on modal-container "Viewing Burket CV × Thumbnails Document Outline Attachments Layers Current Outl…" at bounding box center [589, 261] width 1178 height 522
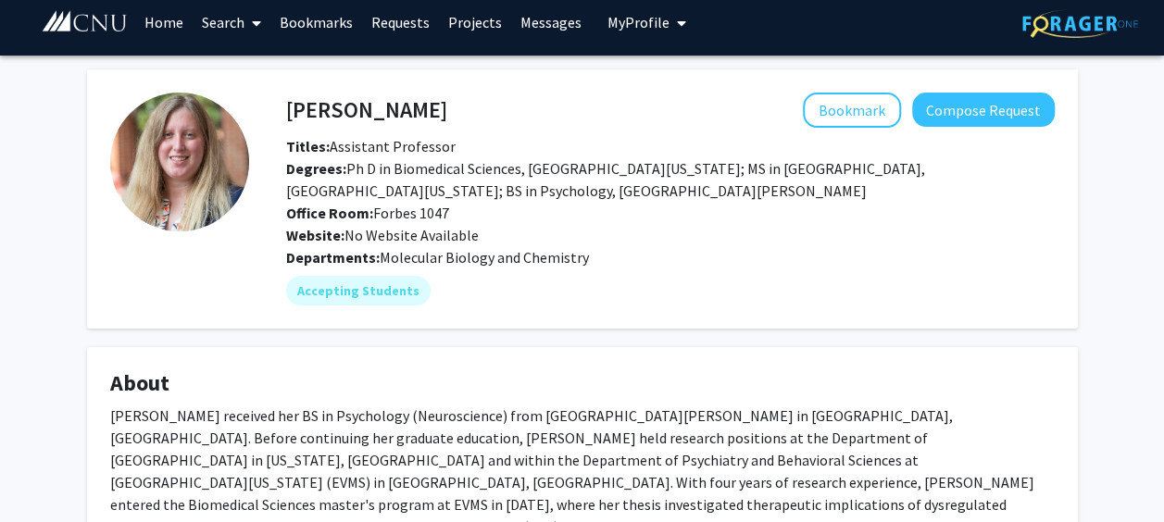
scroll to position [0, 0]
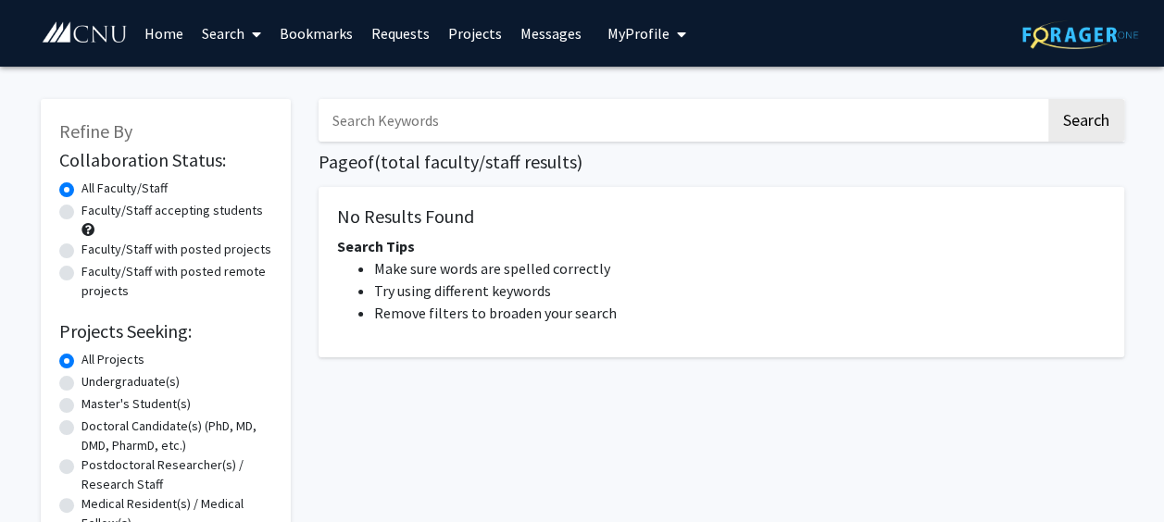
click at [167, 209] on label "Faculty/Staff accepting students" at bounding box center [172, 210] width 182 height 19
click at [94, 209] on input "Faculty/Staff accepting students" at bounding box center [87, 207] width 12 height 12
radio input "true"
click at [218, 18] on link "Search" at bounding box center [232, 33] width 78 height 65
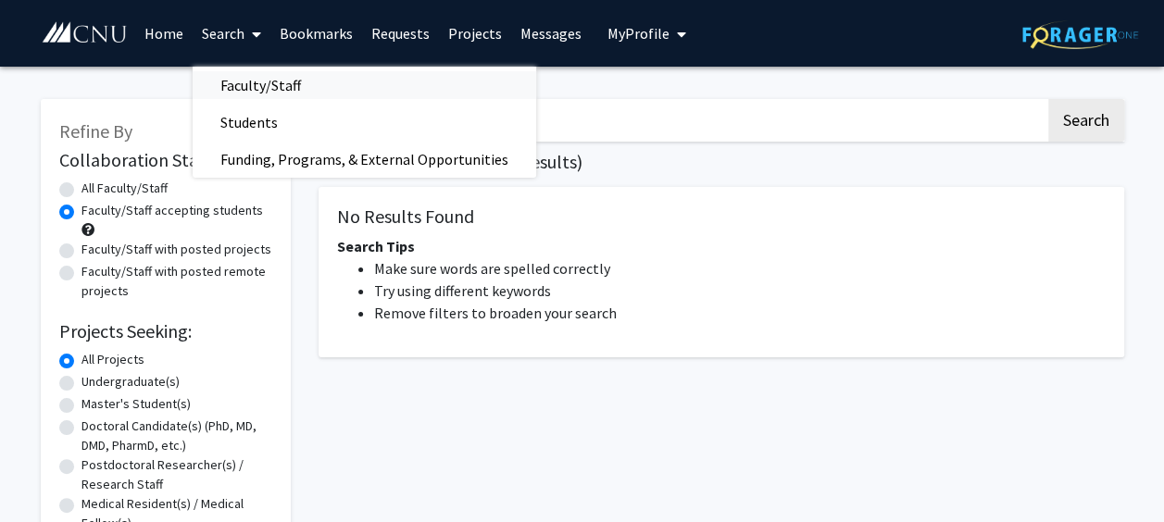
click at [248, 98] on span "Faculty/Staff" at bounding box center [261, 85] width 136 height 37
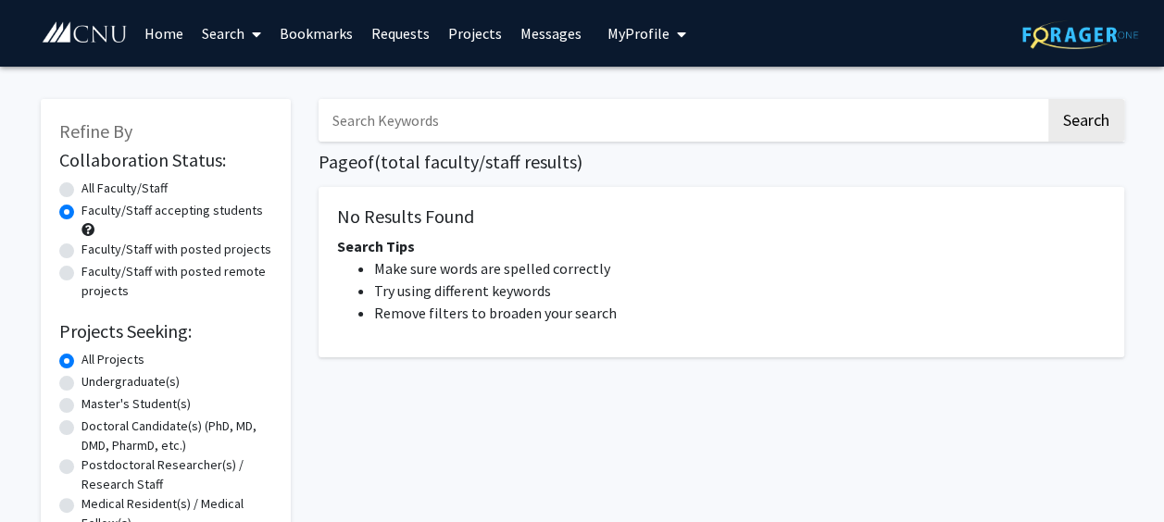
click at [109, 28] on img at bounding box center [85, 32] width 88 height 23
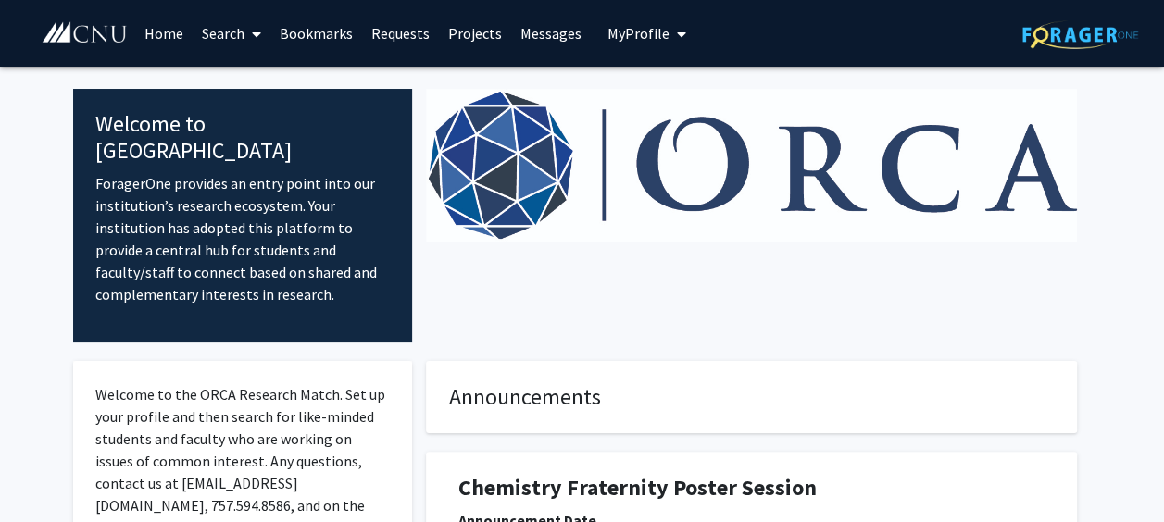
click at [216, 27] on link "Search" at bounding box center [232, 33] width 78 height 65
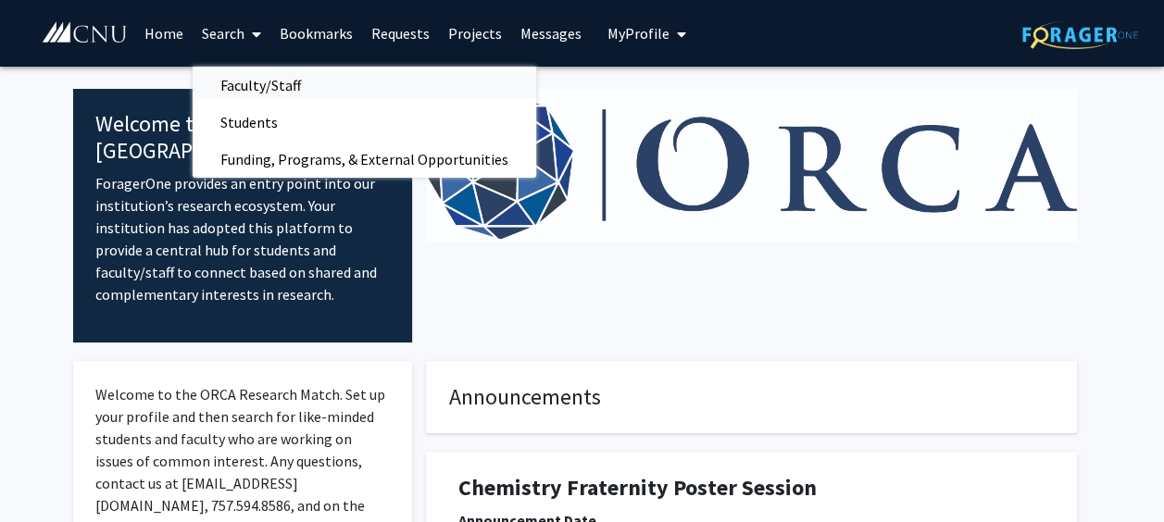
click at [239, 83] on span "Faculty/Staff" at bounding box center [261, 85] width 136 height 37
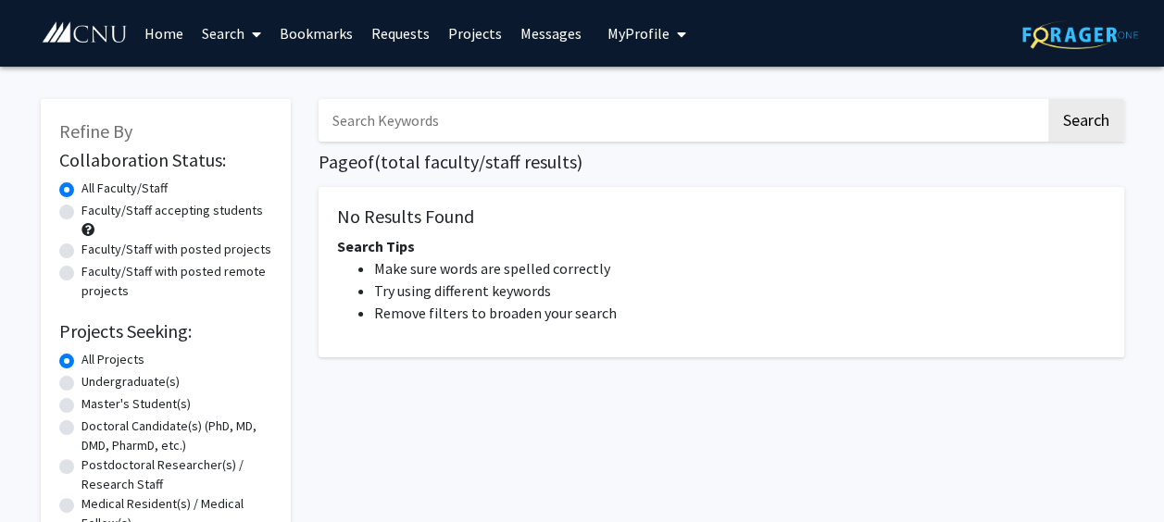
click at [163, 207] on label "Faculty/Staff accepting students" at bounding box center [172, 210] width 182 height 19
click at [94, 207] on input "Faculty/Staff accepting students" at bounding box center [87, 207] width 12 height 12
radio input "true"
click at [166, 17] on link "Home" at bounding box center [163, 33] width 57 height 65
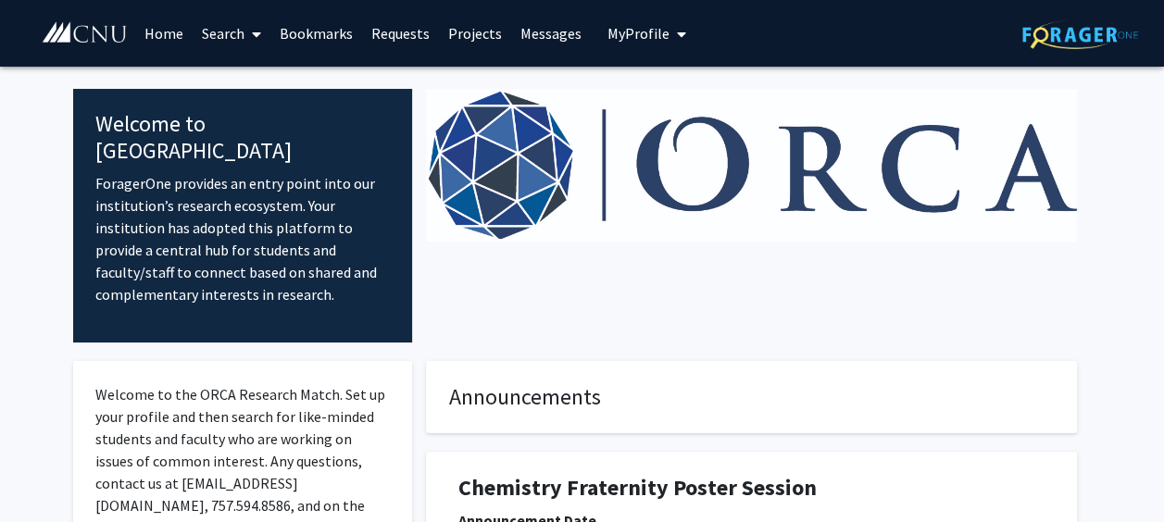
click at [652, 46] on button "My Profile" at bounding box center [647, 33] width 90 height 67
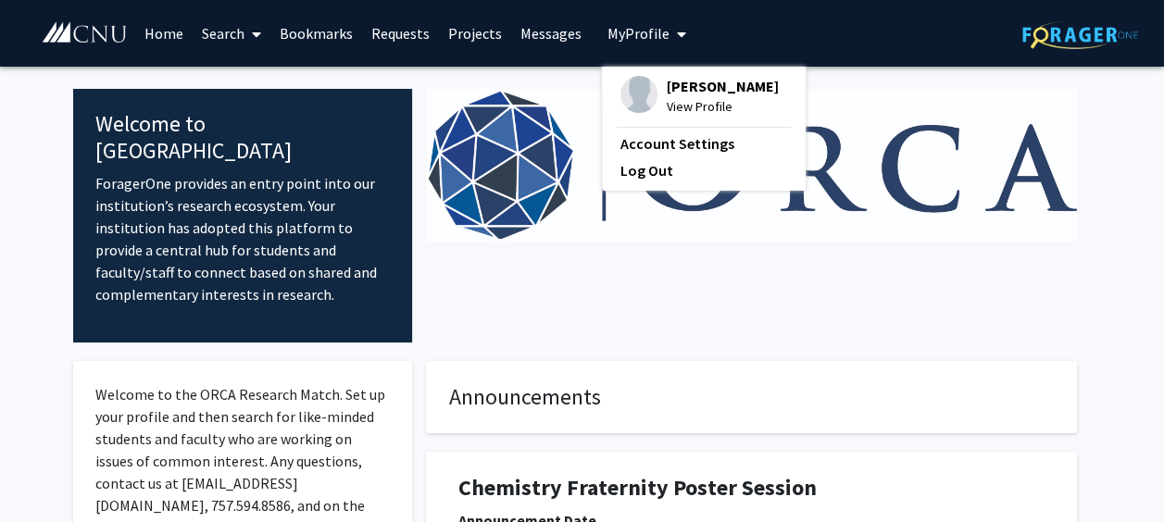
click at [550, 46] on link "Messages" at bounding box center [551, 33] width 80 height 65
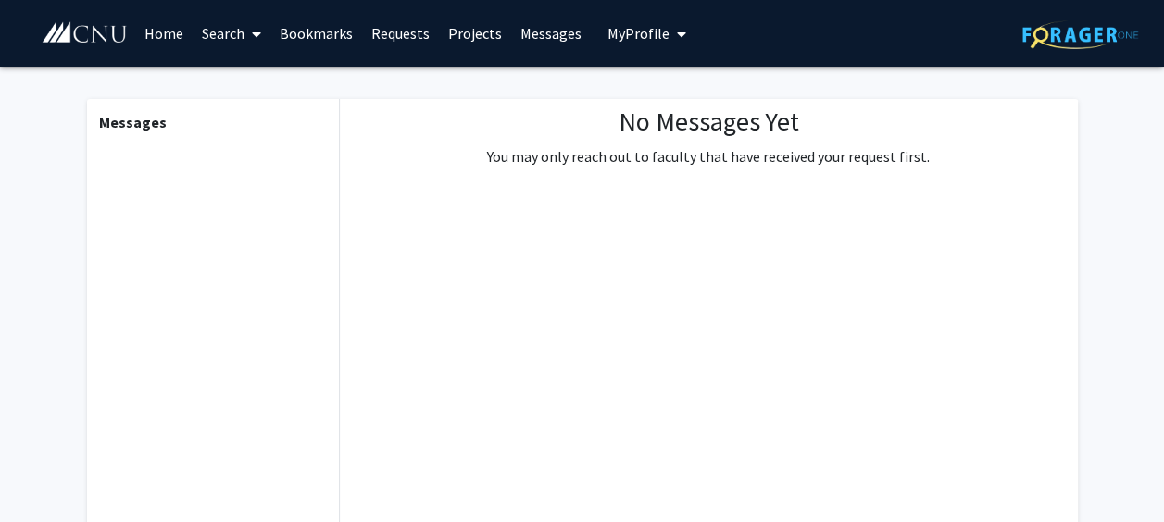
click at [407, 46] on link "Requests" at bounding box center [400, 33] width 77 height 65
